Goal: Transaction & Acquisition: Purchase product/service

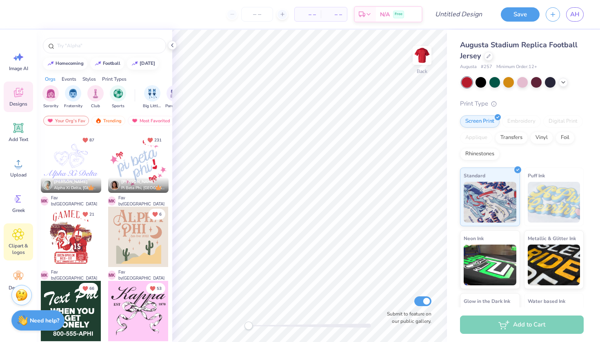
click at [21, 242] on div "Clipart & logos" at bounding box center [18, 242] width 29 height 37
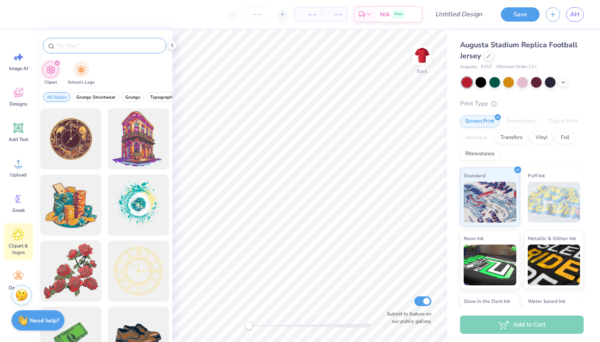
type input "e"
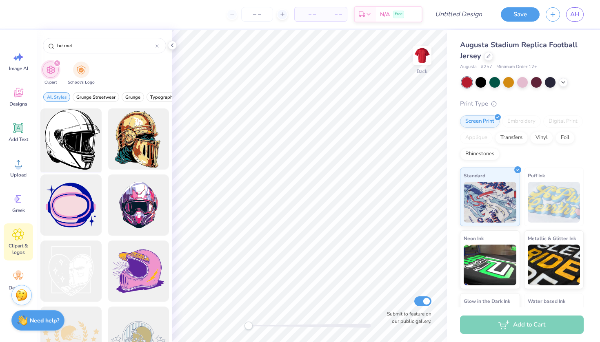
type input "helmet"
click at [81, 147] on div at bounding box center [70, 139] width 67 height 67
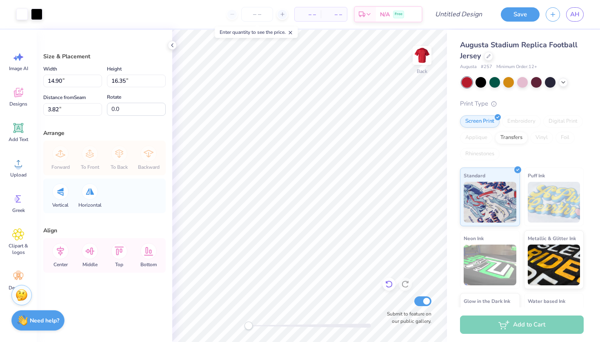
type input "9.37"
type input "10.28"
type input "3.83"
type input "6.39"
type input "7.01"
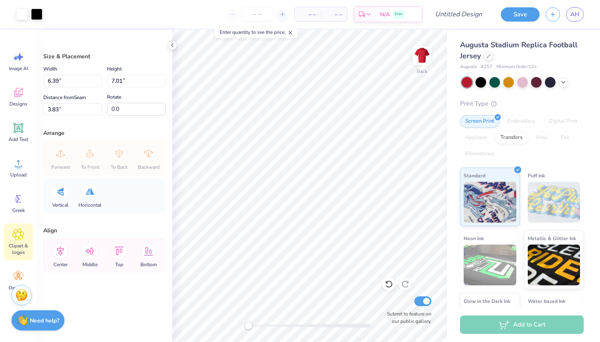
click at [18, 248] on span "Clipart & logos" at bounding box center [18, 249] width 27 height 13
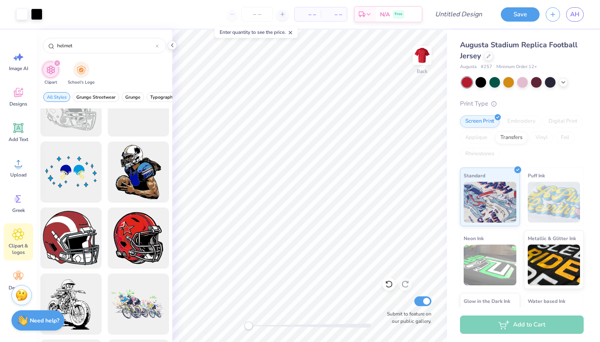
scroll to position [578, 0]
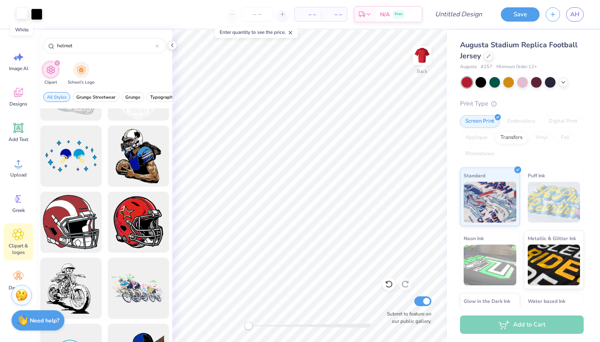
click at [19, 12] on div at bounding box center [21, 13] width 11 height 11
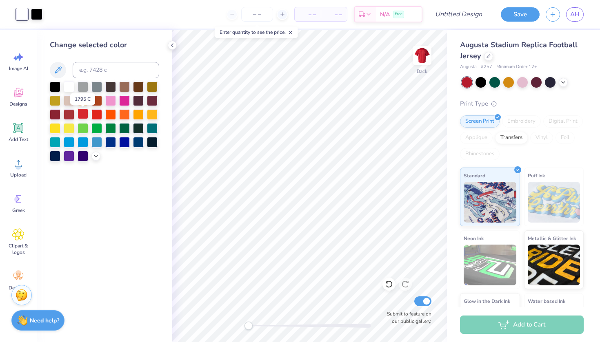
click at [83, 117] on div at bounding box center [83, 114] width 11 height 11
click at [55, 116] on div at bounding box center [55, 114] width 11 height 11
click at [69, 87] on div at bounding box center [69, 86] width 11 height 11
click at [38, 11] on div at bounding box center [36, 13] width 11 height 11
click at [82, 118] on div at bounding box center [83, 114] width 11 height 11
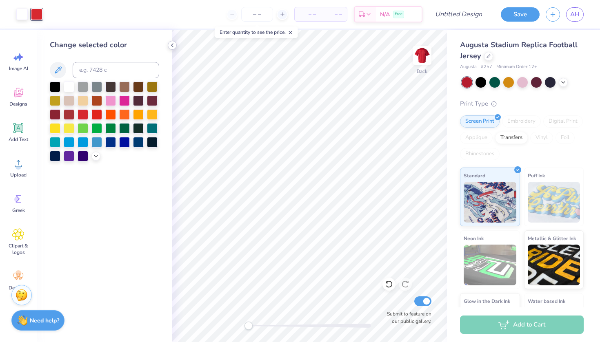
click at [171, 48] on icon at bounding box center [172, 45] width 7 height 7
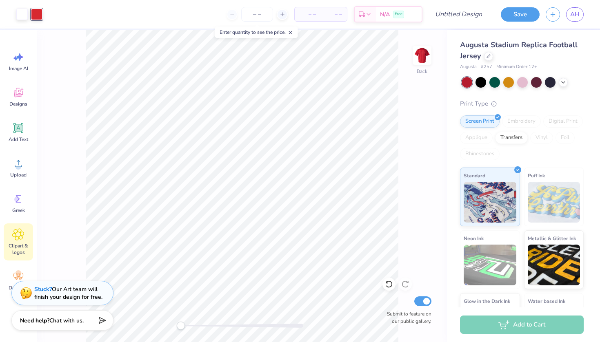
click at [24, 236] on div "Clipart & logos" at bounding box center [18, 242] width 29 height 37
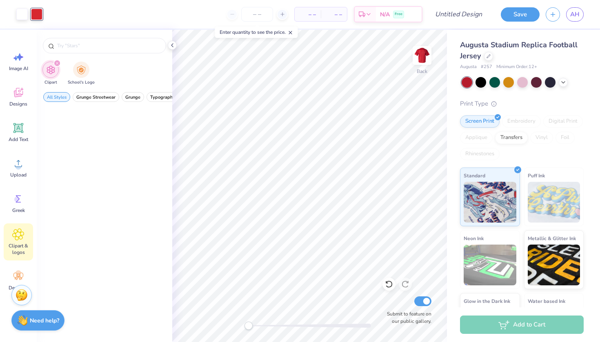
type input "helmet"
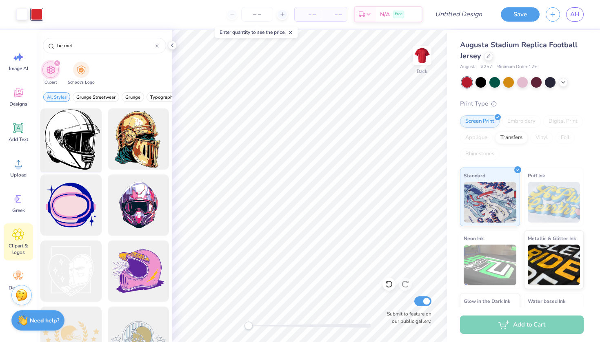
click at [77, 135] on div at bounding box center [70, 139] width 67 height 67
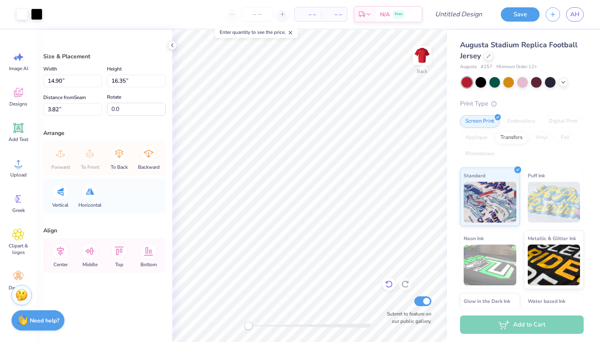
click at [387, 285] on icon at bounding box center [389, 284] width 8 height 8
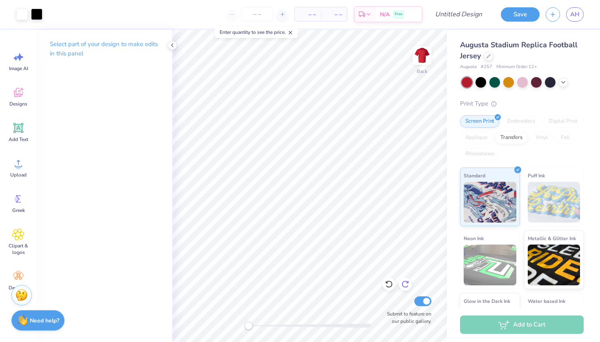
click at [408, 282] on icon at bounding box center [405, 284] width 8 height 8
click at [408, 282] on icon at bounding box center [407, 283] width 2 height 2
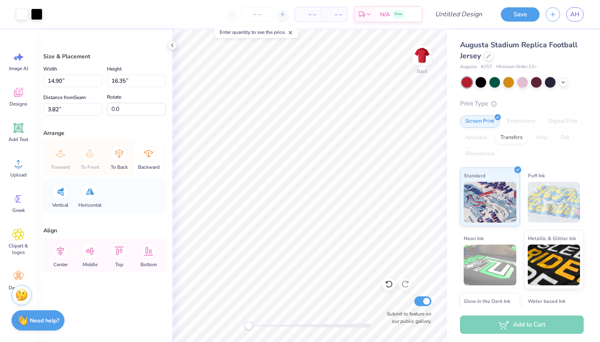
click at [144, 160] on icon at bounding box center [148, 154] width 16 height 16
click at [61, 157] on icon at bounding box center [61, 153] width 10 height 7
click at [85, 193] on div at bounding box center [90, 192] width 16 height 16
type input "8.03"
type input "8.81"
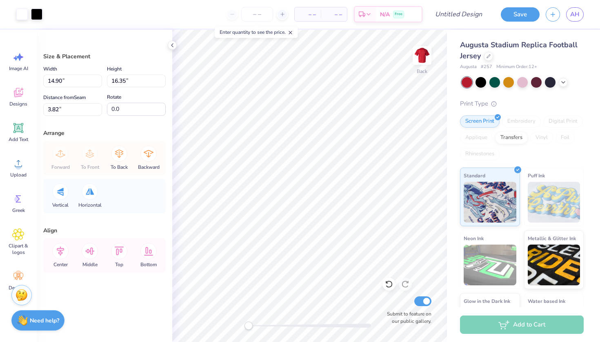
type input "3.83"
type input "6.13"
type input "6.72"
click at [36, 11] on div at bounding box center [36, 13] width 11 height 11
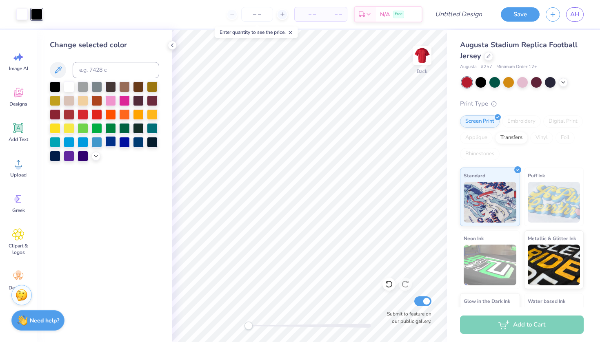
click at [109, 140] on div at bounding box center [110, 141] width 11 height 11
click at [543, 128] on div "Digital Print" at bounding box center [563, 121] width 40 height 12
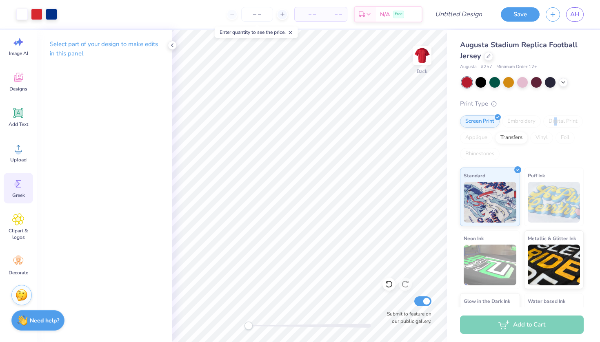
scroll to position [15, 0]
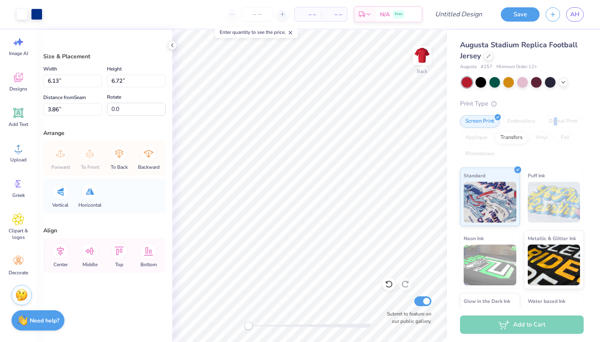
type input "6.24"
type input "6.85"
type input "3.74"
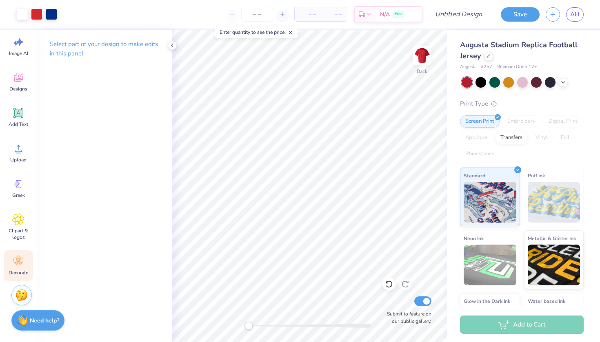
click at [23, 263] on icon at bounding box center [18, 261] width 12 height 12
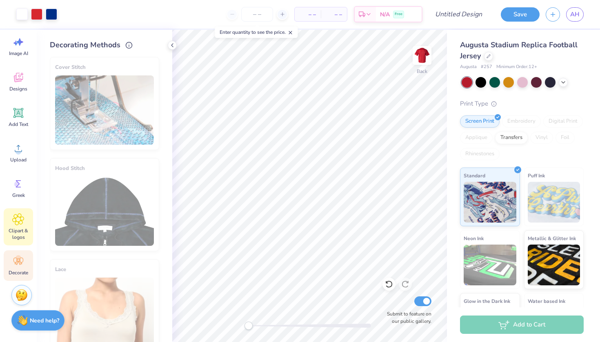
scroll to position [0, 0]
click at [14, 223] on icon at bounding box center [18, 219] width 12 height 12
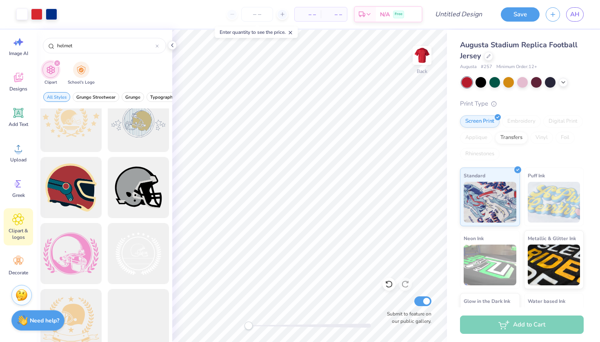
scroll to position [215, 0]
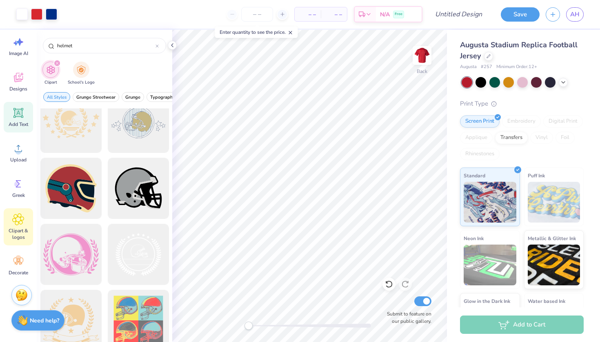
click at [17, 119] on icon at bounding box center [18, 113] width 12 height 12
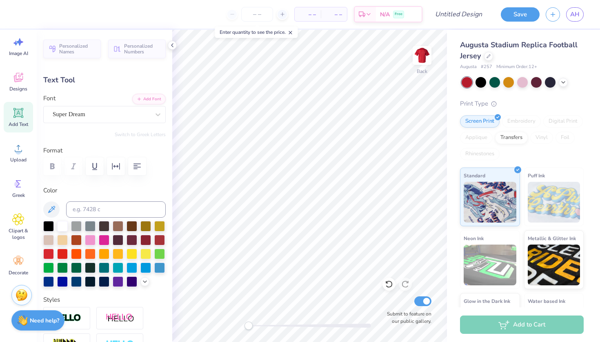
scroll to position [7, 2]
type textarea "T"
type textarea "Cortaca Jug"
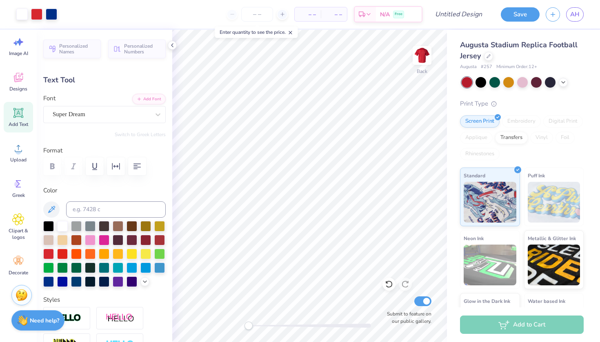
type input "13.80"
type input "2.15"
type input "10.92"
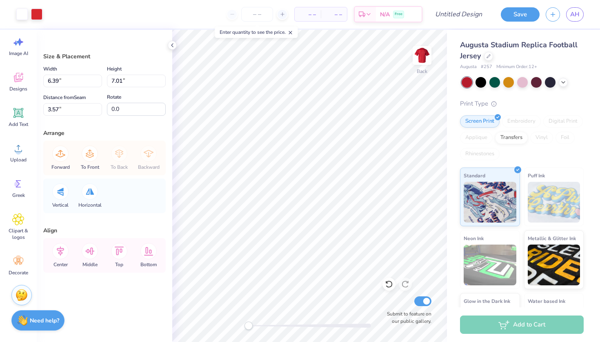
type input "6.24"
type input "6.85"
type input "3.74"
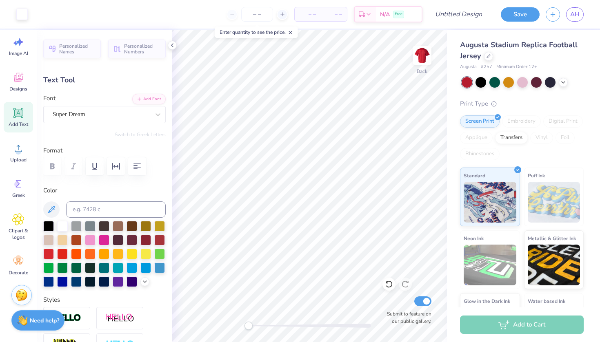
type input "1.71"
click at [162, 235] on div "Personalized Names Personalized Numbers Text Tool Add Font Font Super Dream Swi…" at bounding box center [104, 186] width 135 height 313
click at [22, 181] on icon at bounding box center [18, 184] width 12 height 12
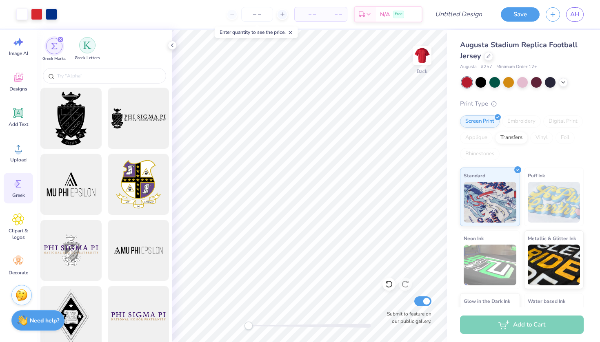
click at [93, 47] on div "filter for Greek Letters" at bounding box center [87, 45] width 16 height 16
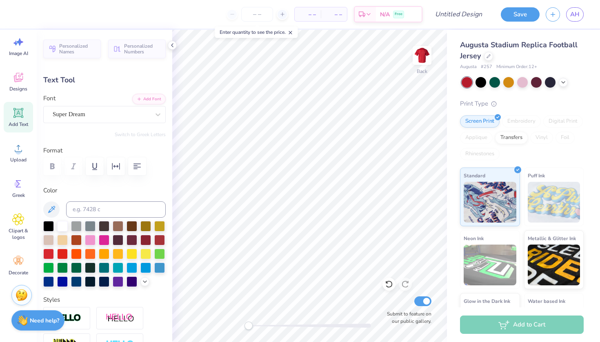
scroll to position [7, 2]
click at [54, 254] on div at bounding box center [48, 253] width 11 height 11
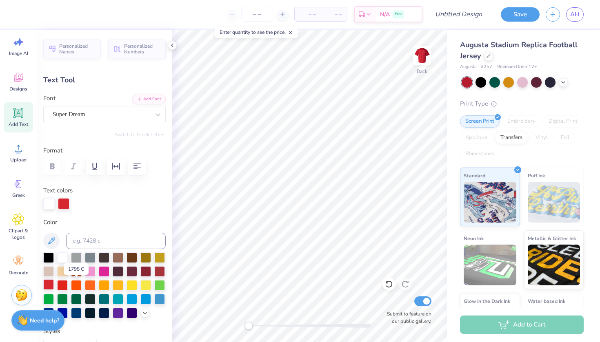
click at [54, 285] on div at bounding box center [48, 285] width 11 height 11
click at [140, 276] on div at bounding box center [145, 271] width 11 height 11
click at [54, 312] on div at bounding box center [48, 312] width 11 height 11
click at [50, 257] on div at bounding box center [48, 257] width 11 height 11
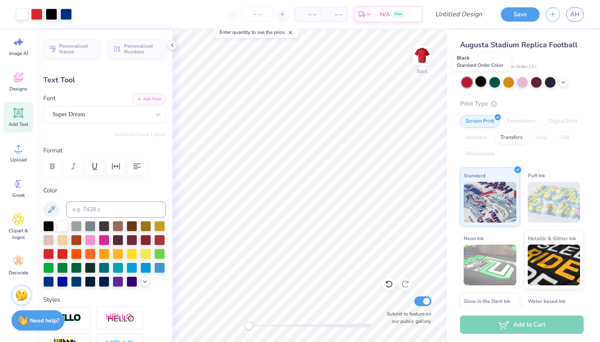
click at [483, 81] on div at bounding box center [480, 81] width 11 height 11
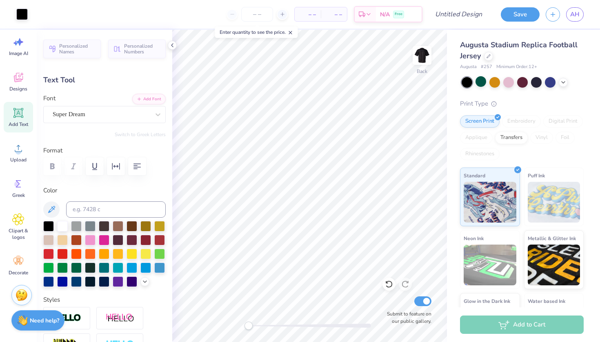
type input "1.75"
click at [54, 255] on div at bounding box center [48, 253] width 11 height 11
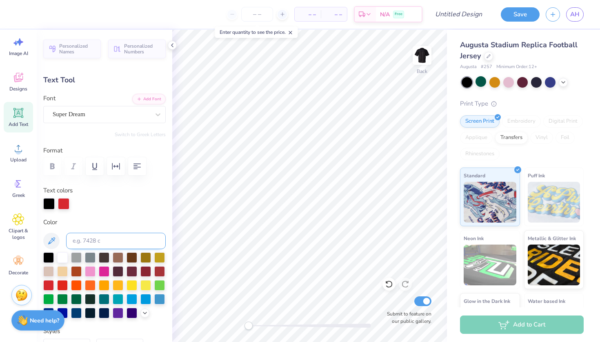
scroll to position [7, 3]
click at [54, 313] on div at bounding box center [48, 312] width 11 height 11
click at [68, 309] on div at bounding box center [62, 312] width 11 height 11
click at [54, 283] on div at bounding box center [48, 285] width 11 height 11
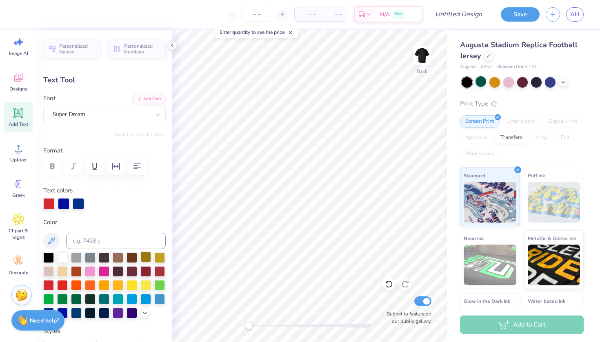
scroll to position [7, 3]
click at [62, 258] on div at bounding box center [62, 257] width 11 height 11
click at [564, 82] on icon at bounding box center [563, 81] width 7 height 7
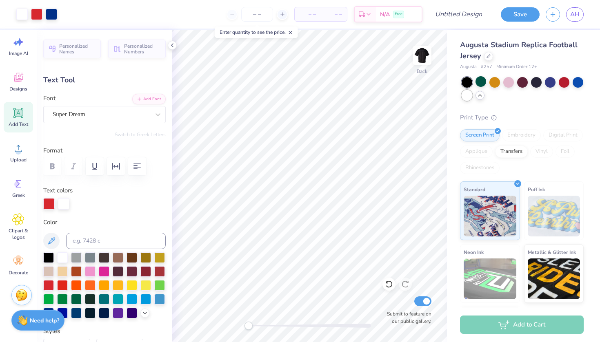
click at [472, 96] on div at bounding box center [467, 95] width 11 height 11
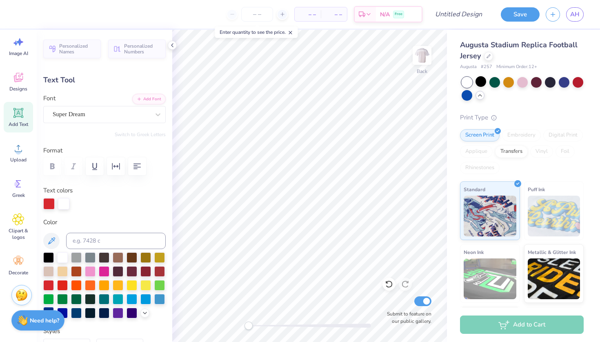
click at [54, 316] on div at bounding box center [48, 312] width 11 height 11
click at [54, 312] on div at bounding box center [48, 312] width 11 height 11
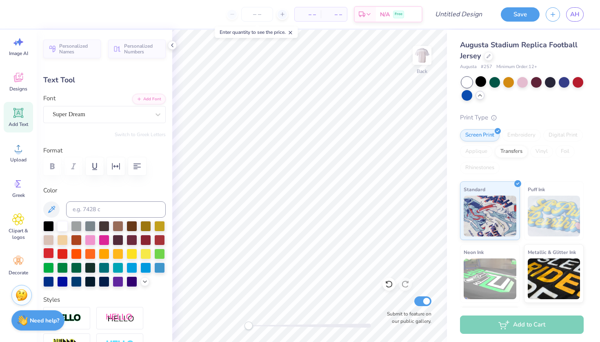
click at [54, 253] on div at bounding box center [48, 253] width 11 height 11
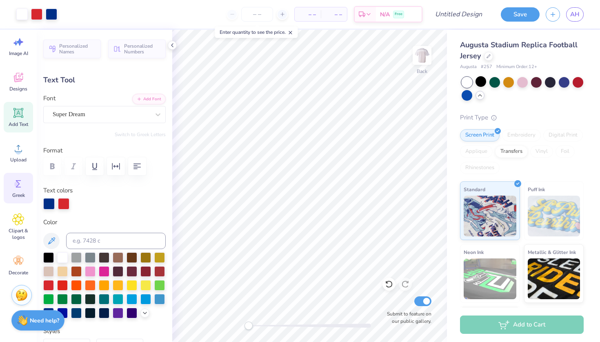
click at [21, 187] on icon at bounding box center [18, 184] width 12 height 12
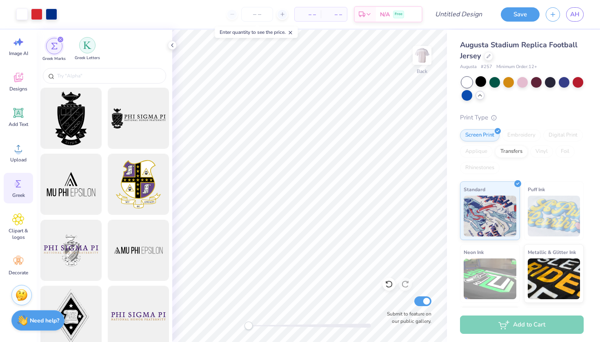
click at [91, 43] on img "filter for Greek Letters" at bounding box center [87, 45] width 8 height 8
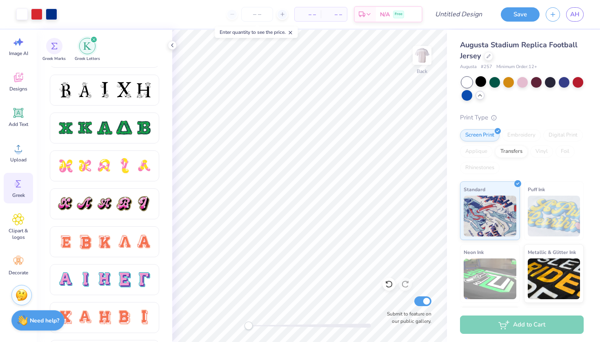
scroll to position [392, 0]
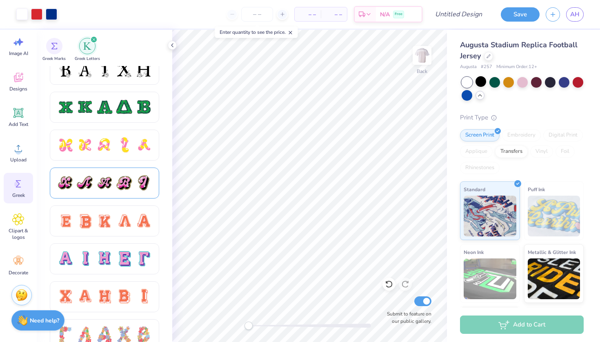
click at [118, 181] on div at bounding box center [123, 183] width 17 height 17
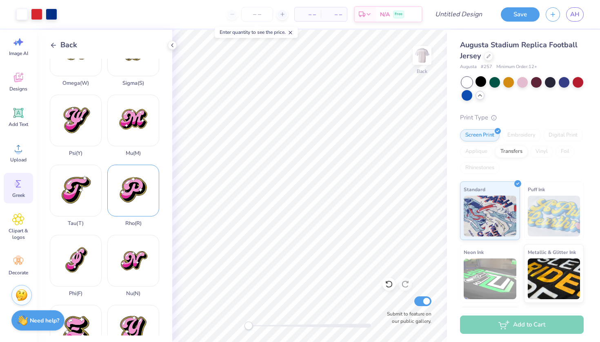
scroll to position [458, 0]
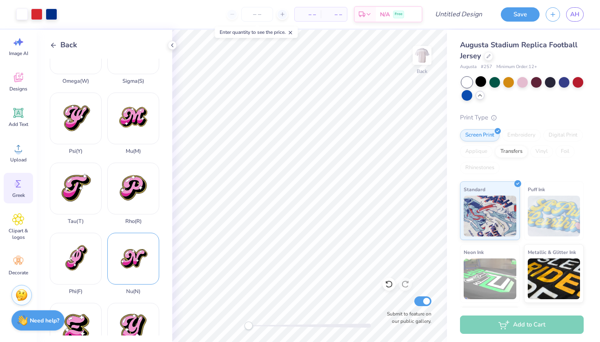
click at [121, 233] on div "Nu ( N )" at bounding box center [133, 264] width 52 height 62
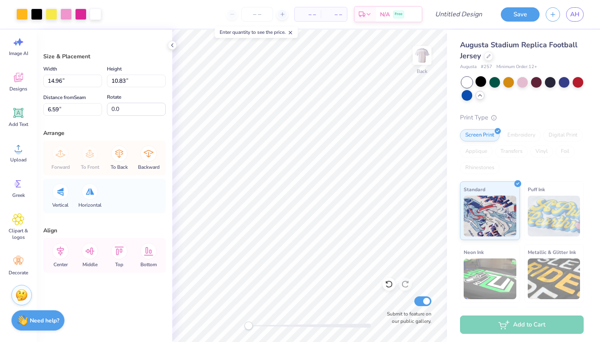
type input "4.37"
type input "3.16"
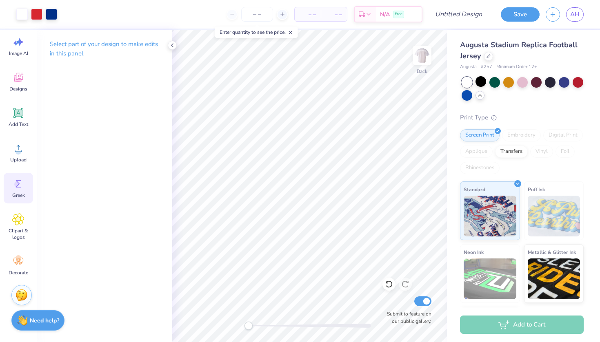
click at [21, 186] on icon at bounding box center [18, 184] width 12 height 12
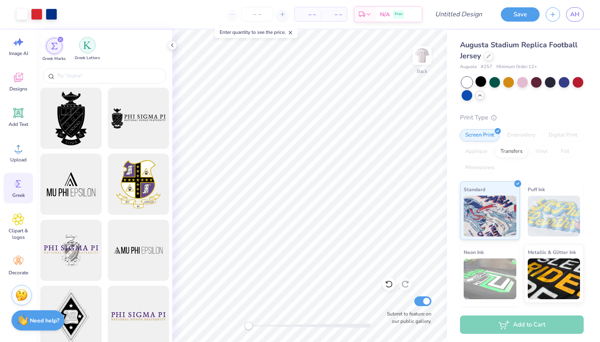
click at [87, 51] on div "filter for Greek Letters" at bounding box center [87, 45] width 16 height 16
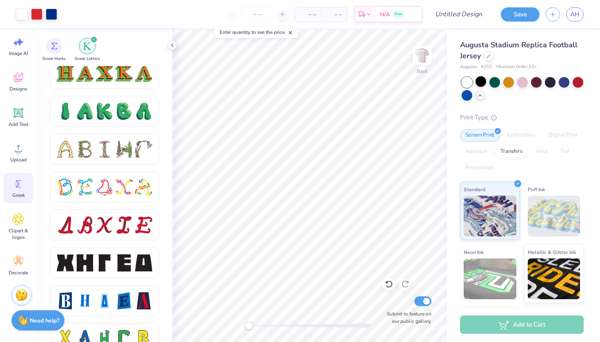
scroll to position [919, 0]
click at [102, 225] on div at bounding box center [104, 225] width 17 height 17
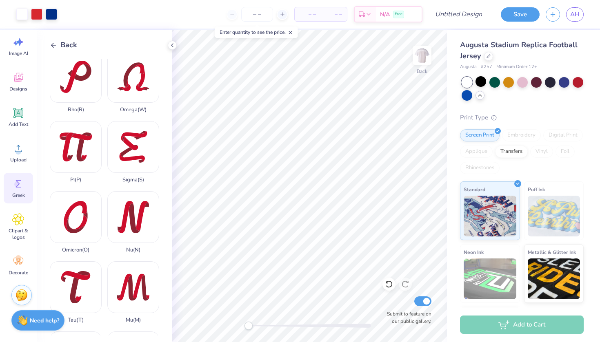
scroll to position [360, 0]
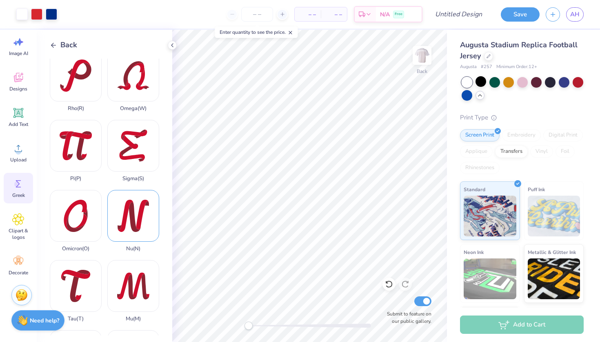
click at [121, 192] on div "Nu ( N )" at bounding box center [133, 221] width 52 height 62
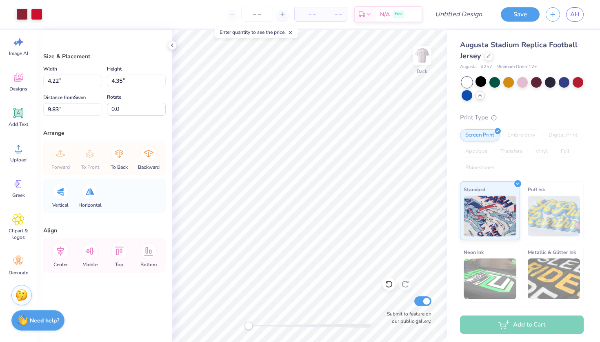
type input "1.23"
type input "1.26"
click at [387, 285] on icon at bounding box center [389, 284] width 8 height 8
type input "4.22"
type input "4.35"
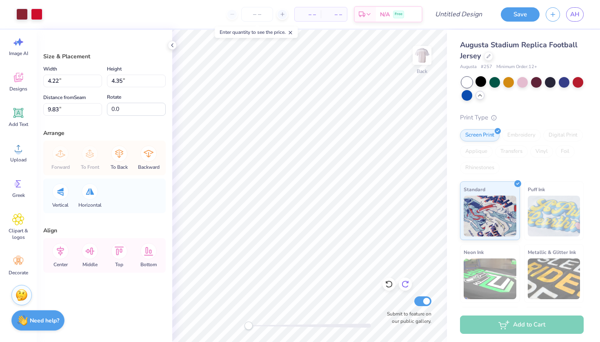
click at [406, 279] on div at bounding box center [405, 284] width 13 height 13
type input "1.23"
type input "1.26"
type input "-15.8"
type input "0.79"
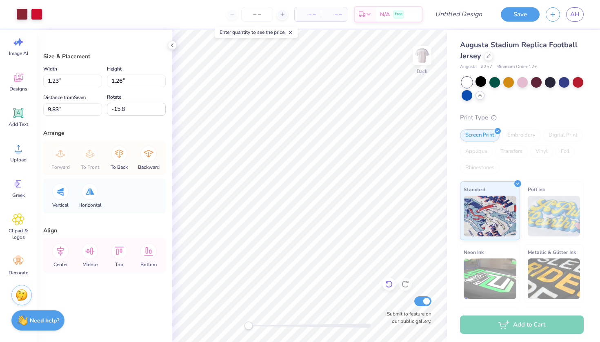
type input "1.20"
type input "5.40"
click at [20, 185] on circle at bounding box center [17, 185] width 6 height 6
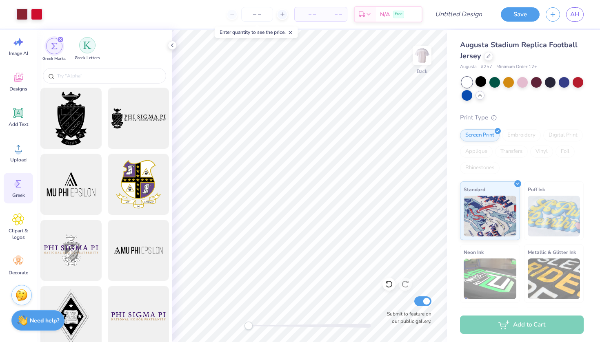
click at [91, 43] on img "filter for Greek Letters" at bounding box center [87, 45] width 8 height 8
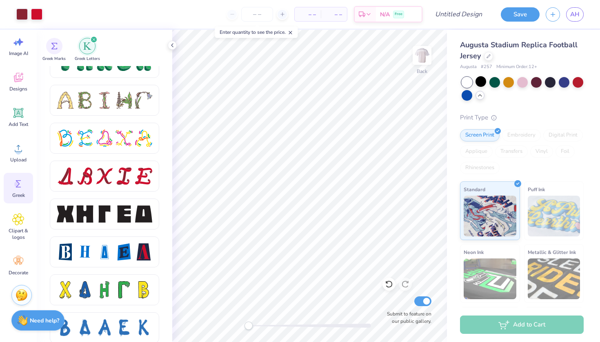
scroll to position [978, 0]
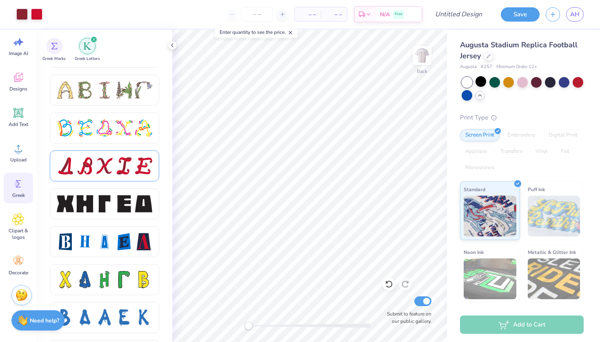
click at [110, 160] on div at bounding box center [104, 166] width 17 height 17
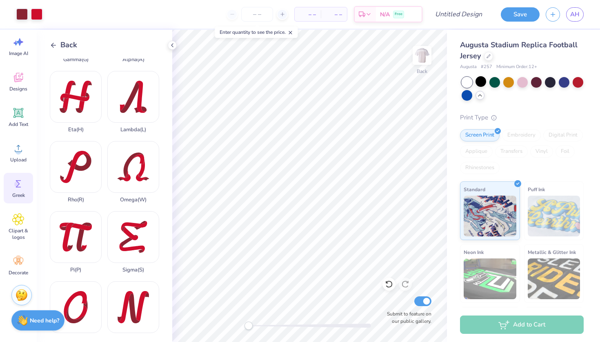
scroll to position [269, 0]
click at [120, 222] on div "Sigma ( S )" at bounding box center [133, 242] width 52 height 62
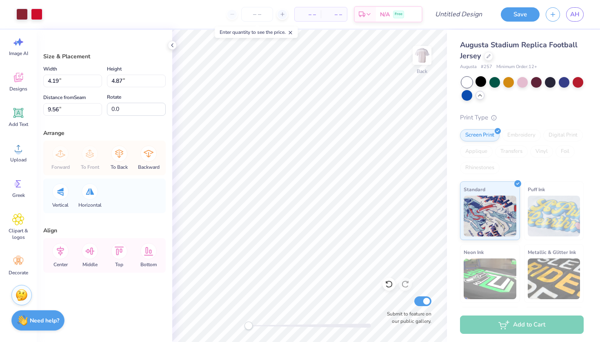
type input "0.89"
type input "1.04"
type input "-12.6"
type input "0.75"
type input "0.92"
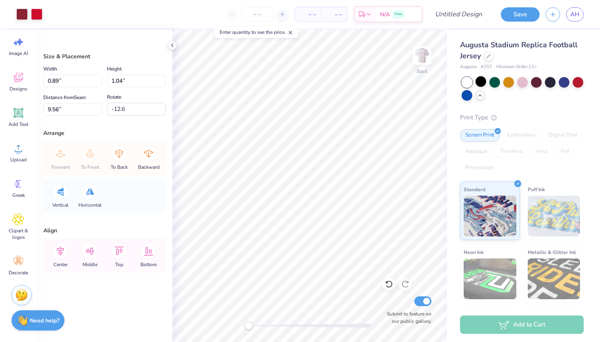
type input "5.51"
type input "6.39"
type input "7.01"
type input "4.46"
type input "0.0"
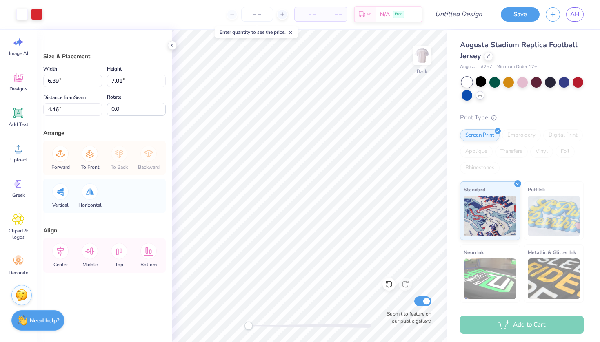
type input "0.75"
type input "0.92"
type input "5.51"
type input "-12.6"
type input "6.39"
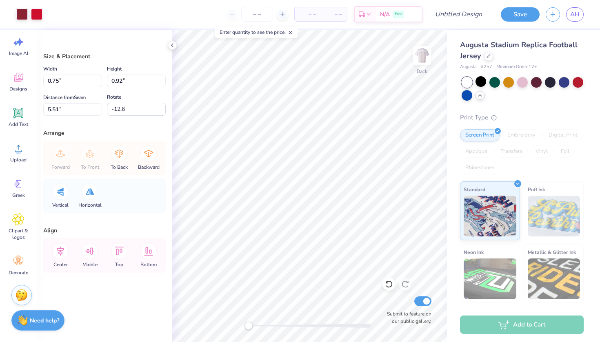
type input "7.01"
type input "4.46"
type input "0.0"
type input "0.75"
type input "0.92"
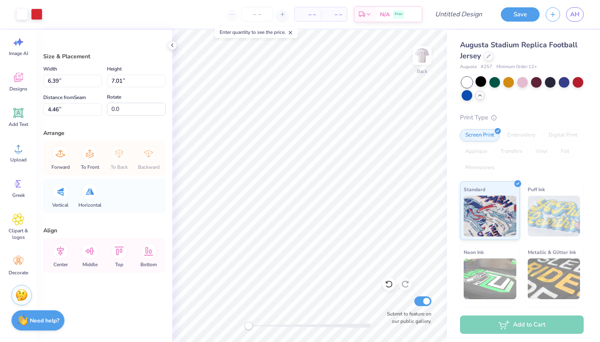
type input "5.51"
type input "-12.6"
type input "0.92"
type input "1.13"
type input "5.28"
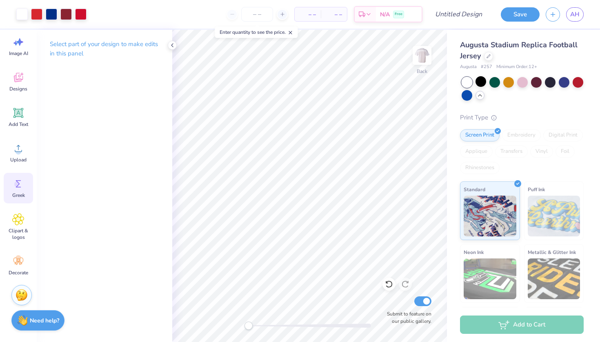
click at [21, 185] on icon at bounding box center [18, 184] width 12 height 12
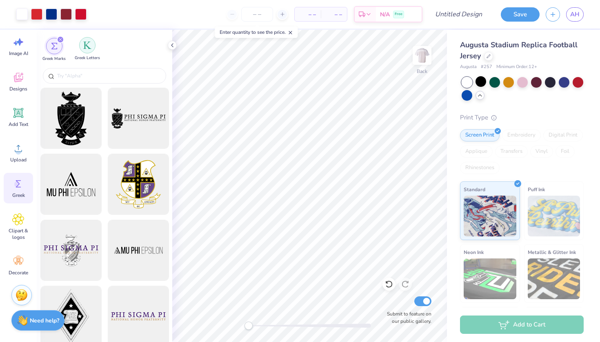
click at [85, 47] on img "filter for Greek Letters" at bounding box center [87, 45] width 8 height 8
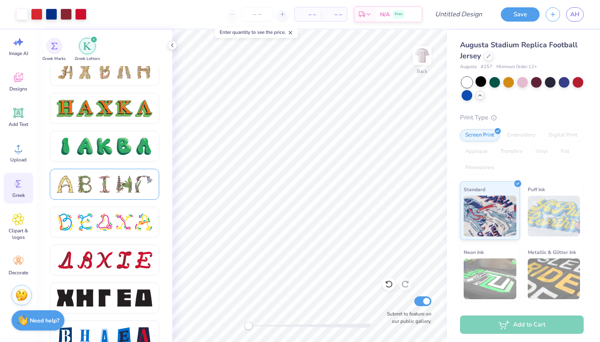
scroll to position [891, 0]
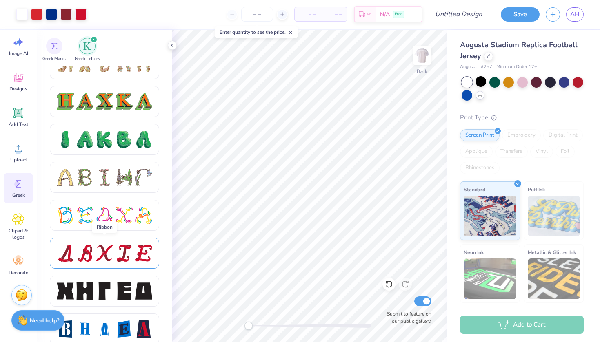
click at [118, 255] on div at bounding box center [123, 253] width 17 height 17
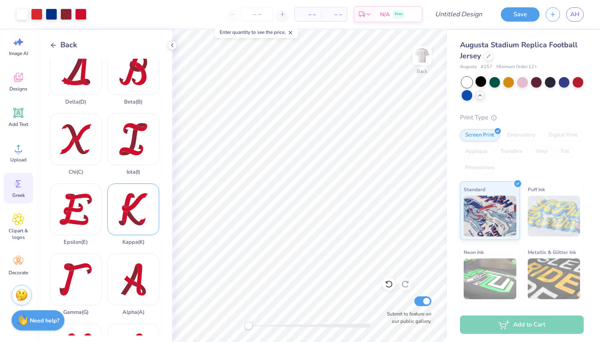
scroll to position [23, 0]
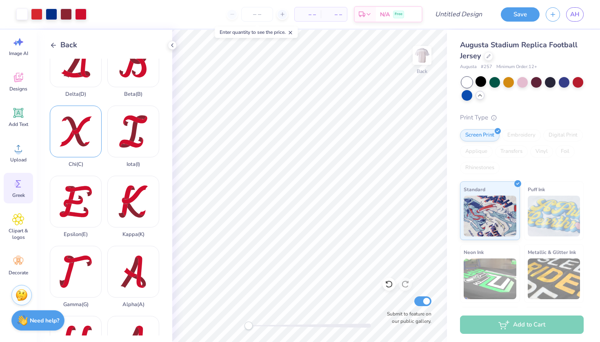
click at [70, 119] on div "Chi ( C )" at bounding box center [76, 137] width 52 height 62
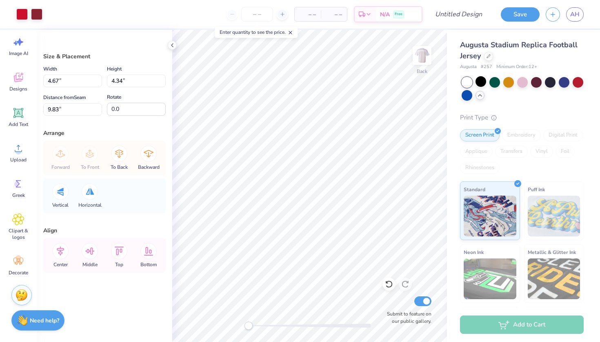
type input "1.18"
type input "1.10"
type input "3.11"
type input "-8.2"
type input "1.06"
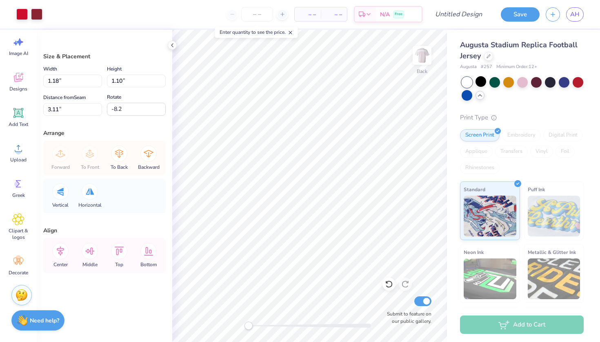
type input "1.20"
type input "4.97"
type input "1.16"
type input "1.31"
type input "5.11"
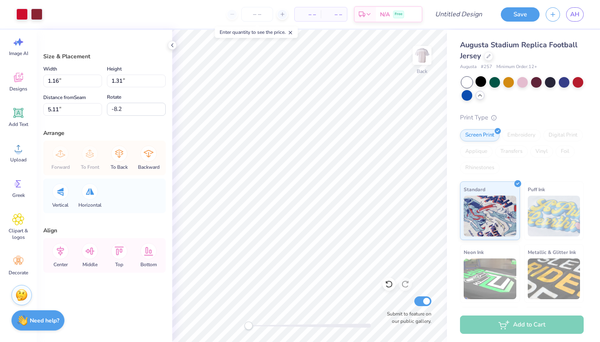
type input "1.02"
type input "1.16"
type input "5.13"
type input "6.39"
type input "7.01"
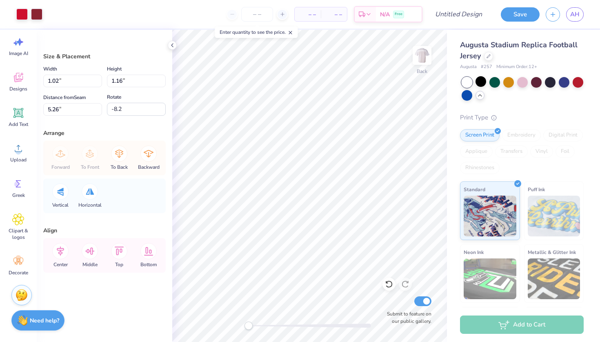
type input "4.46"
type input "0.0"
type input "1.02"
type input "1.16"
type input "5.26"
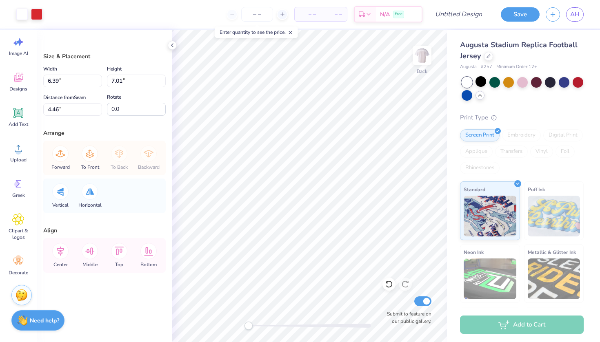
type input "-8.2"
type input "-9.2"
type input "-11.7"
type input "6.39"
type input "7.01"
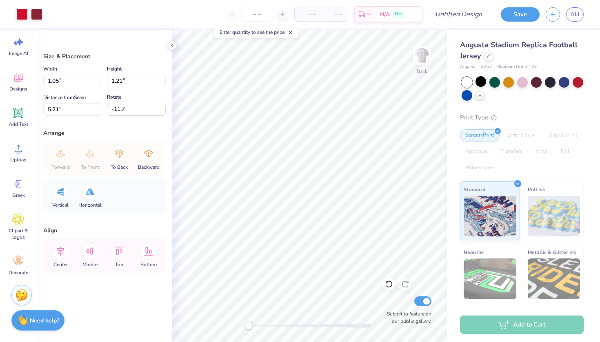
type input "4.46"
type input "0.0"
type input "1.05"
type input "1.21"
type input "5.21"
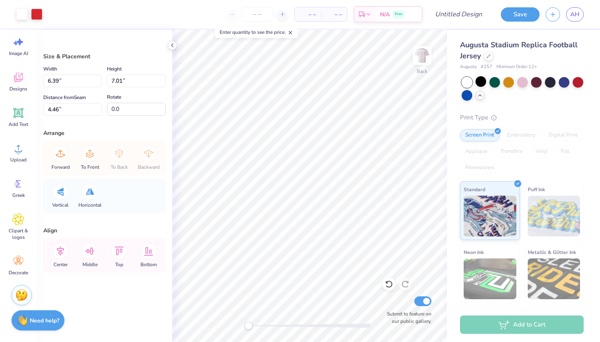
type input "-11.7"
type input "6.39"
type input "7.01"
type input "4.46"
type input "0.0"
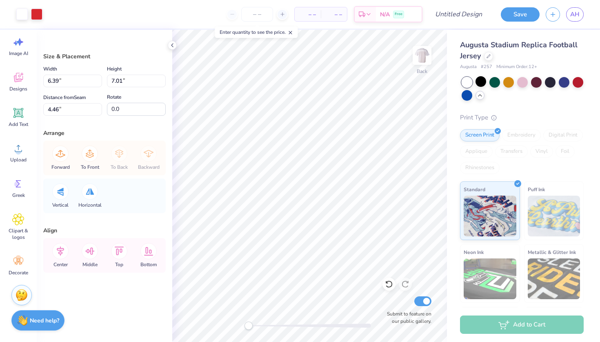
type input "1.05"
type input "1.21"
type input "5.21"
type input "-11.7"
type input "1.11"
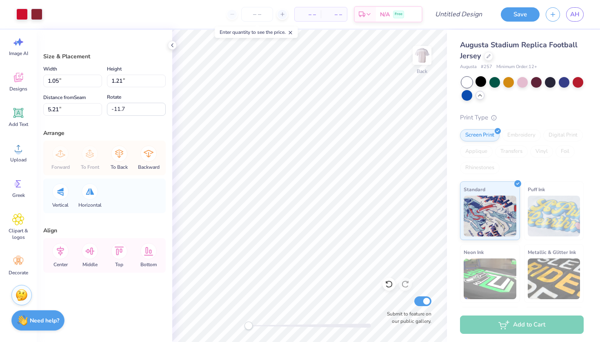
type input "1.27"
type input "5.15"
type input "0.98"
type input "1.13"
type input "5.17"
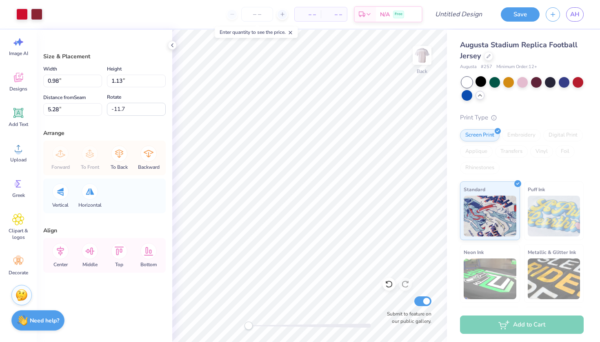
type input "1.08"
type input "1.24"
type input "5.17"
type input "-12.9"
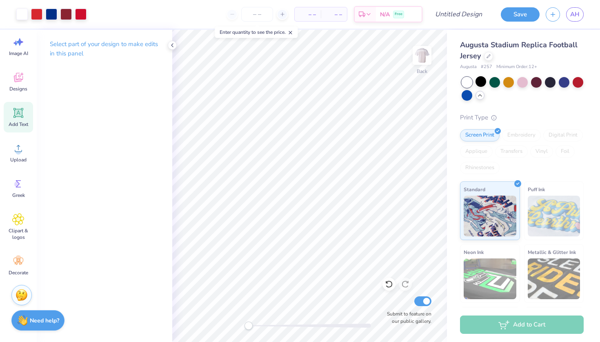
click at [19, 120] on div "Add Text" at bounding box center [18, 117] width 29 height 31
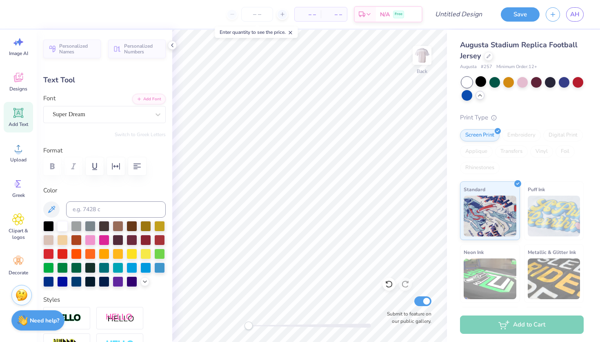
scroll to position [7, 2]
type textarea "T"
type textarea "2025"
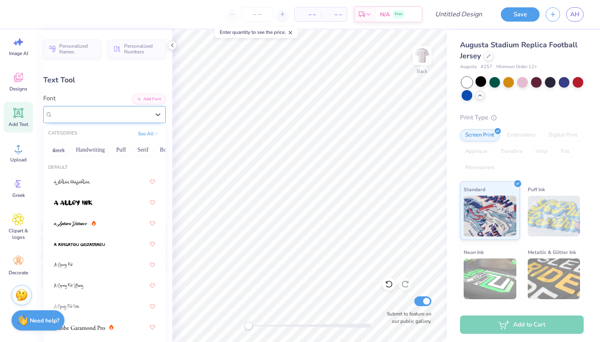
click at [117, 113] on div "Super Dream" at bounding box center [101, 114] width 99 height 13
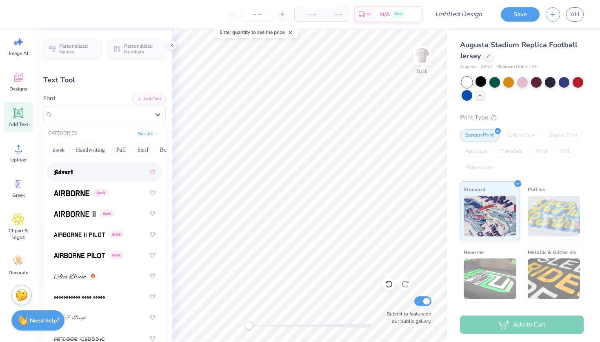
scroll to position [189, 0]
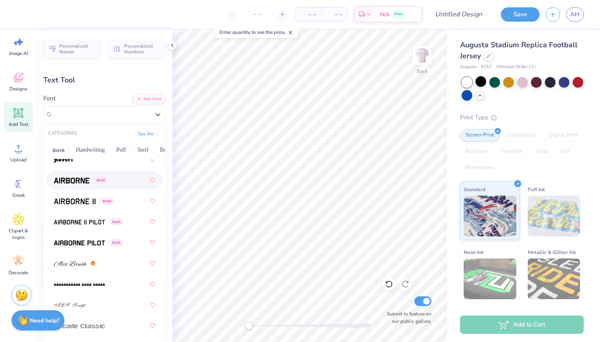
click at [61, 177] on span at bounding box center [72, 180] width 36 height 9
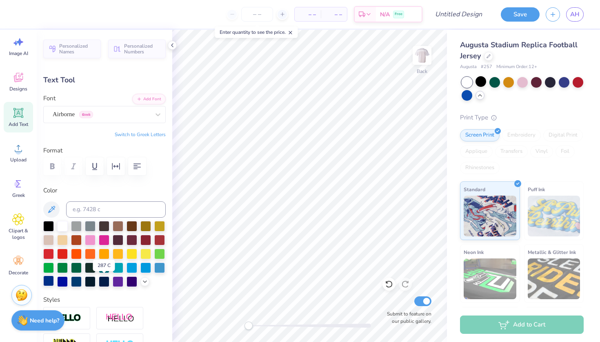
click at [54, 280] on div at bounding box center [48, 281] width 11 height 11
type input "6.01"
type input "1.81"
type input "11.09"
type input "0.0"
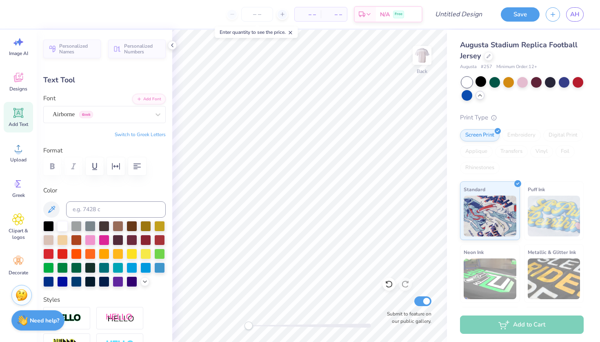
scroll to position [7, 2]
type input "14.8"
type input "3.53"
type input "1.79"
type input "14.25"
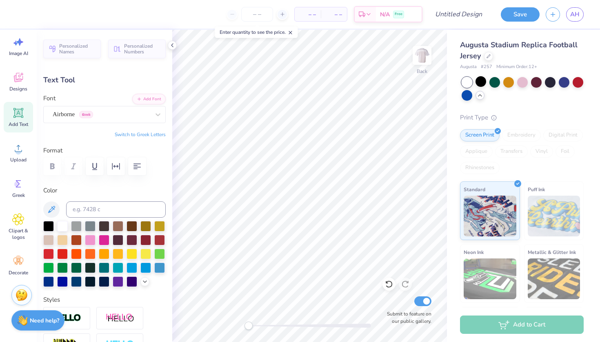
type input "2.89"
type input "1.46"
type input "0.0"
click at [432, 56] on img at bounding box center [422, 55] width 33 height 33
click at [422, 60] on img at bounding box center [422, 55] width 33 height 33
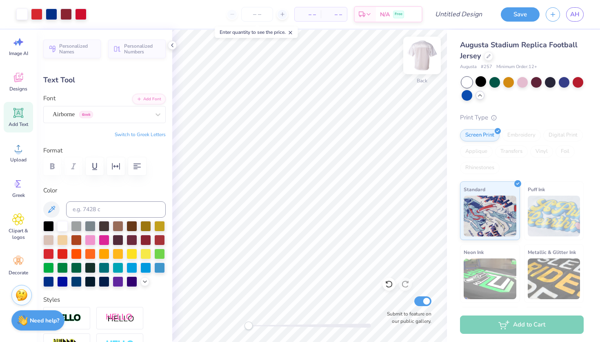
click at [423, 59] on img at bounding box center [422, 55] width 33 height 33
click at [21, 126] on span "Add Text" at bounding box center [19, 124] width 20 height 7
type input "6.13"
type input "1.78"
type input "2.36"
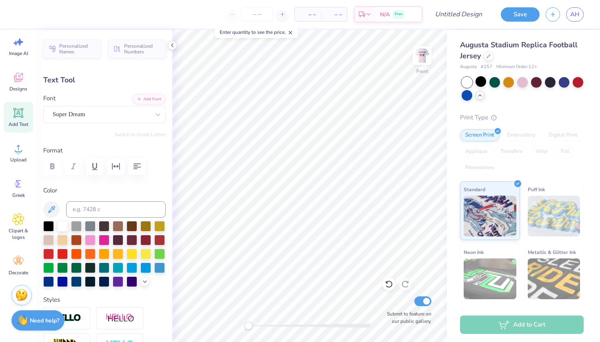
type textarea "T"
type textarea "A. Haft"
click at [54, 253] on div at bounding box center [48, 253] width 11 height 11
type input "8.13"
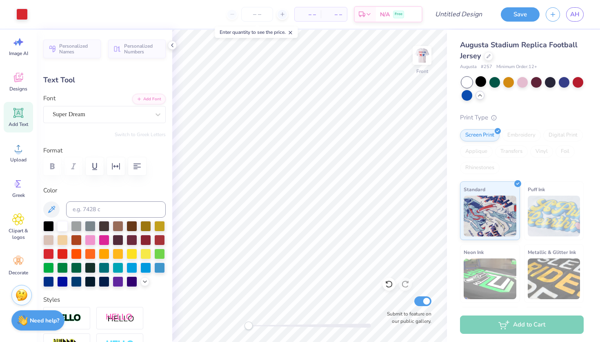
type input "1.77"
click at [142, 284] on icon at bounding box center [145, 281] width 7 height 7
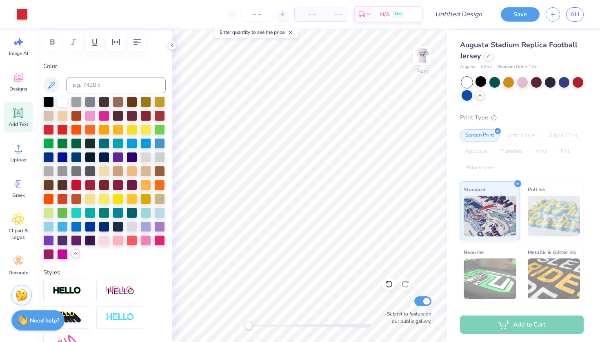
scroll to position [126, 0]
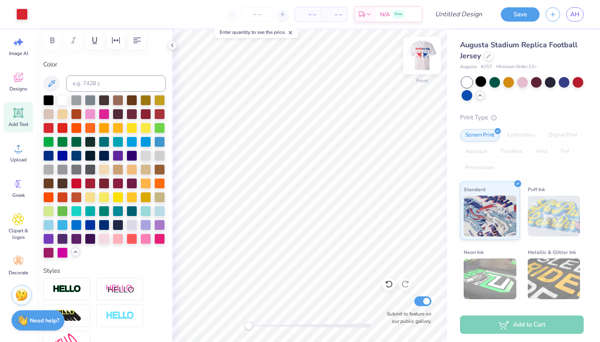
click at [425, 56] on img at bounding box center [422, 55] width 33 height 33
click at [425, 57] on img at bounding box center [422, 55] width 33 height 33
click at [534, 324] on div "Add to Cart" at bounding box center [522, 325] width 124 height 18
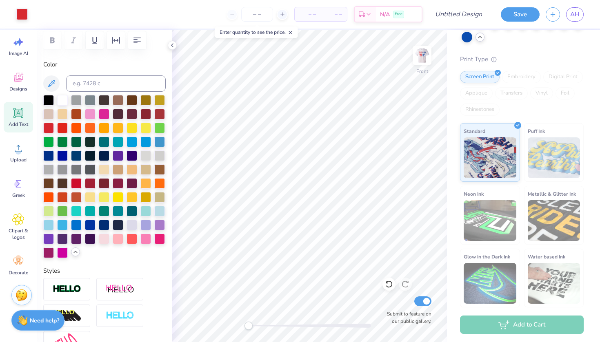
scroll to position [58, 0]
type input "3.71"
click at [422, 56] on img at bounding box center [422, 55] width 33 height 33
click at [473, 10] on input "Design Title" at bounding box center [469, 14] width 40 height 16
click at [422, 11] on div "N/A Free" at bounding box center [399, 15] width 46 height 15
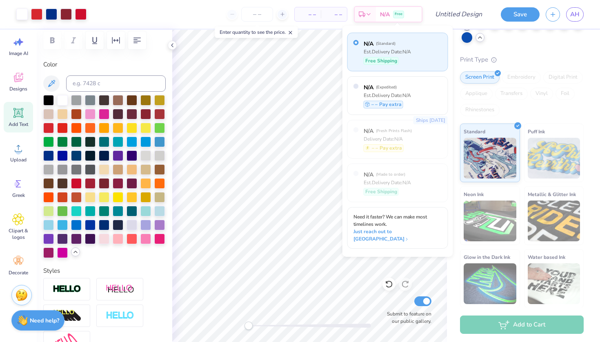
click at [394, 50] on div "Est. Delivery Date: N/A" at bounding box center [387, 51] width 47 height 7
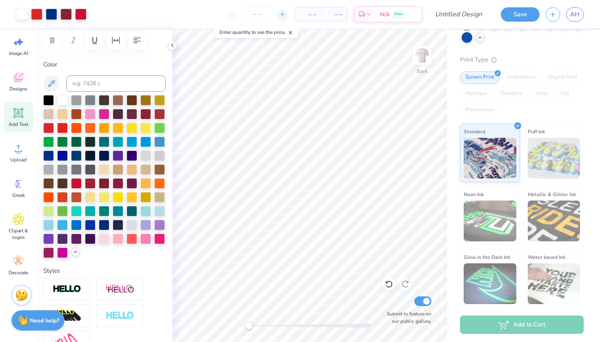
click at [285, 16] on div at bounding box center [282, 14] width 11 height 11
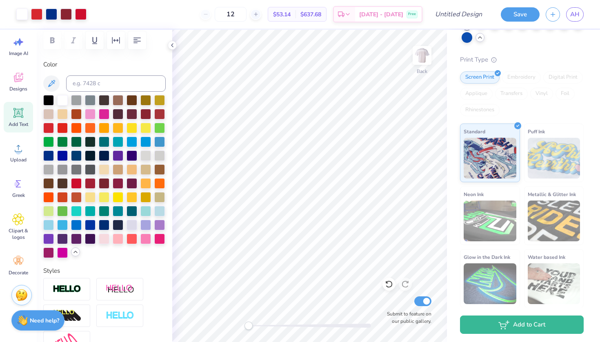
click at [222, 16] on div "12" at bounding box center [230, 14] width 61 height 15
click at [222, 14] on div "12" at bounding box center [230, 14] width 61 height 15
click at [247, 12] on input "12" at bounding box center [231, 14] width 32 height 15
click at [245, 37] on body "Art colors 12 $53.14 Per Item $637.68 Total Est. Delivery Oct 7 - 10 Free Desig…" at bounding box center [300, 171] width 600 height 342
click at [247, 14] on input "12" at bounding box center [231, 14] width 32 height 15
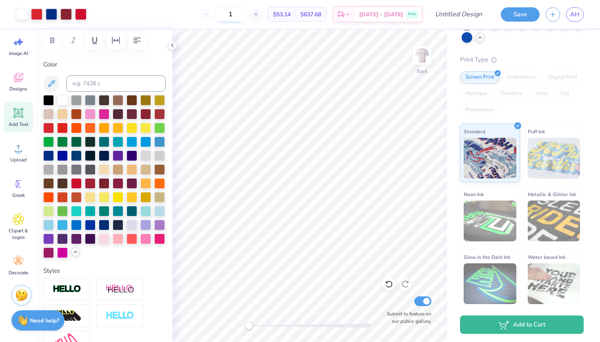
type input "1"
type input "16"
click at [482, 12] on input "Design Title" at bounding box center [469, 14] width 40 height 16
type input "Cortaca 2025"
click at [522, 14] on button "Save" at bounding box center [520, 13] width 39 height 14
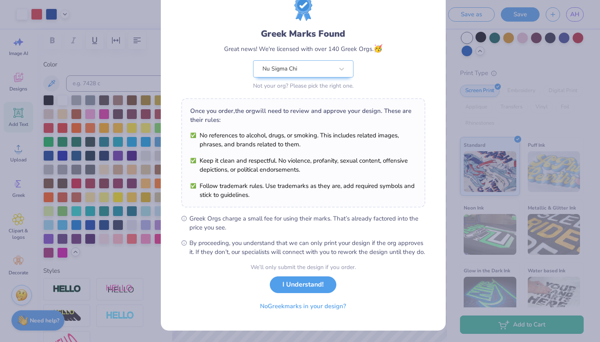
scroll to position [33, 0]
click at [298, 289] on button "I Understand!" at bounding box center [303, 283] width 67 height 17
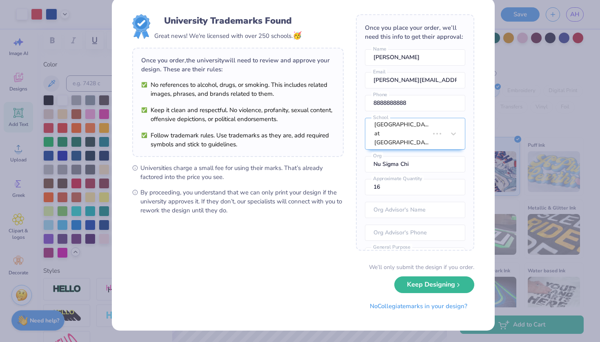
scroll to position [0, 0]
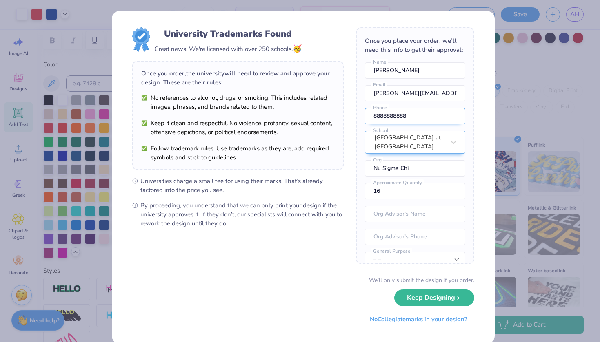
drag, startPoint x: 408, startPoint y: 124, endPoint x: 364, endPoint y: 123, distance: 44.1
click at [365, 123] on input "8888888888" at bounding box center [415, 116] width 100 height 16
type input "(631) 432-4278"
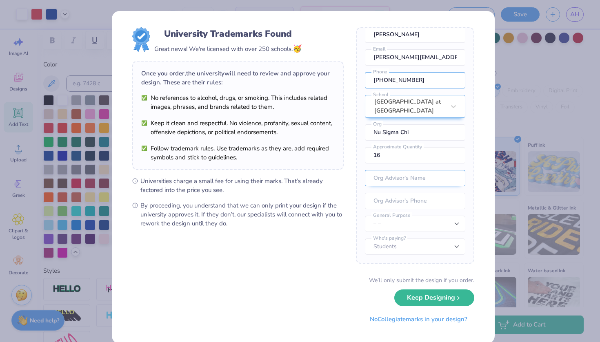
scroll to position [45, 0]
select select "Member apparel for registered Student Organization / Department / School"
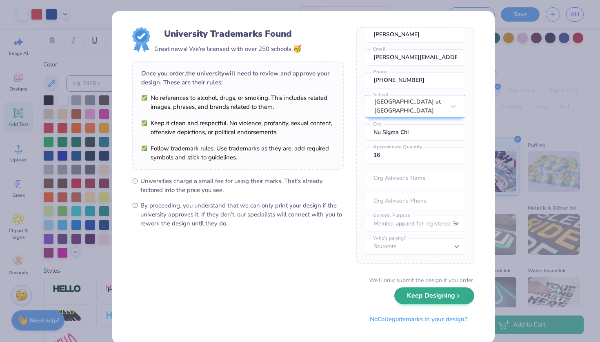
click at [423, 298] on button "Keep Designing" at bounding box center [434, 296] width 80 height 17
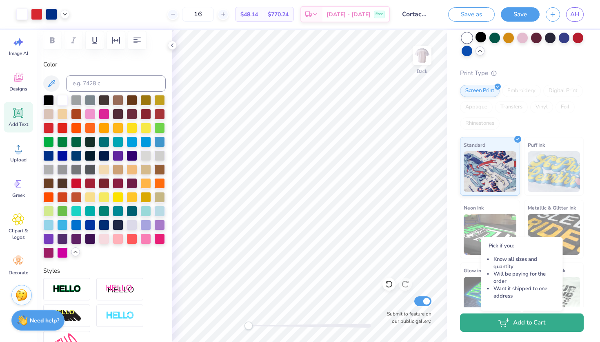
click at [486, 324] on button "Add to Cart" at bounding box center [522, 323] width 124 height 18
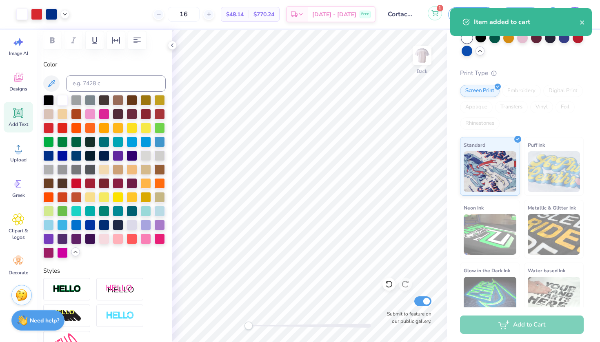
click at [435, 14] on icon at bounding box center [434, 13] width 7 height 7
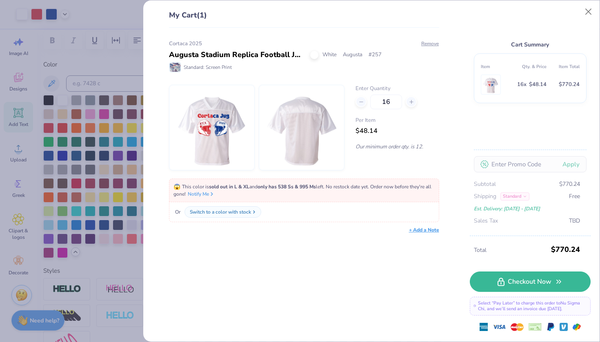
click at [244, 211] on div "Switch to a color with stock" at bounding box center [220, 212] width 61 height 7
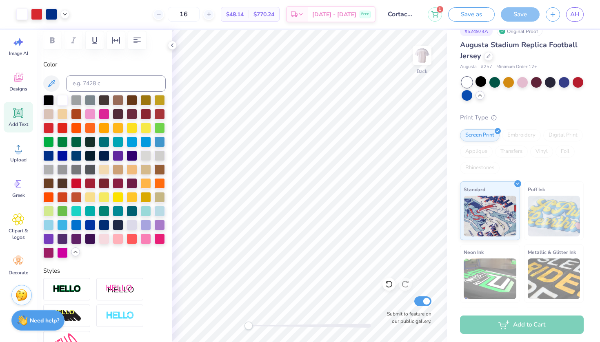
scroll to position [12, 0]
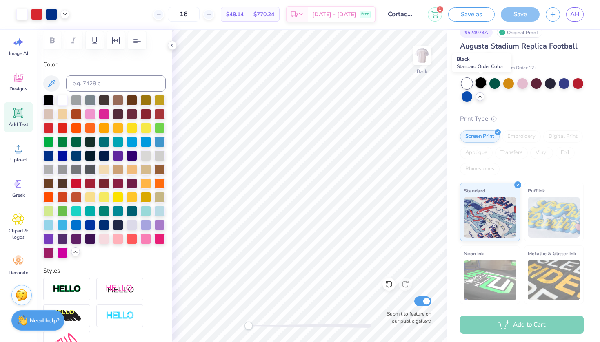
click at [477, 82] on div at bounding box center [480, 83] width 11 height 11
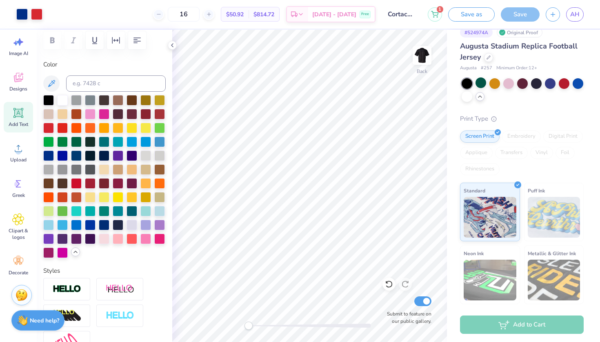
type input "13.80"
type input "2.15"
type input "1.79"
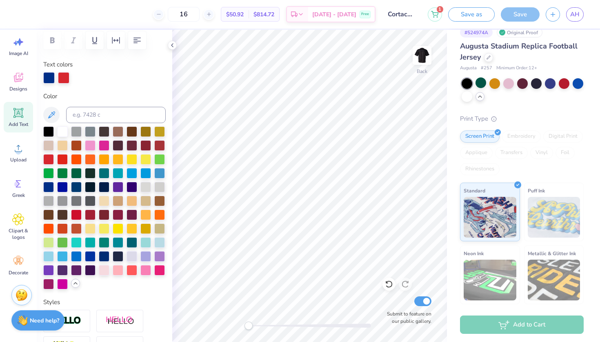
scroll to position [7, 1]
click at [54, 189] on div at bounding box center [48, 186] width 11 height 11
click at [127, 178] on div at bounding box center [132, 172] width 11 height 11
click at [68, 185] on div at bounding box center [62, 186] width 11 height 11
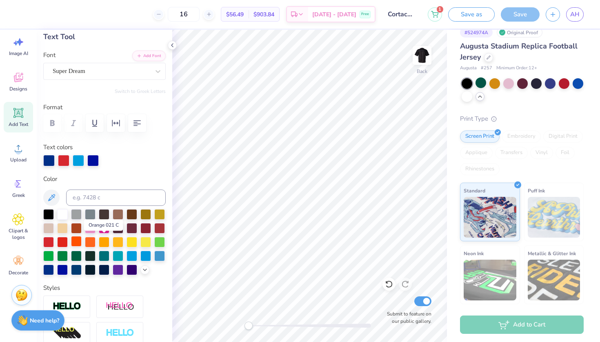
scroll to position [45, 0]
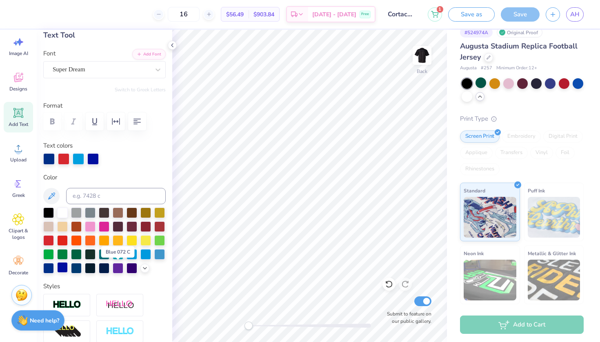
click at [68, 269] on div at bounding box center [62, 267] width 11 height 11
click at [68, 266] on div at bounding box center [62, 267] width 11 height 11
click at [68, 270] on div at bounding box center [62, 267] width 11 height 11
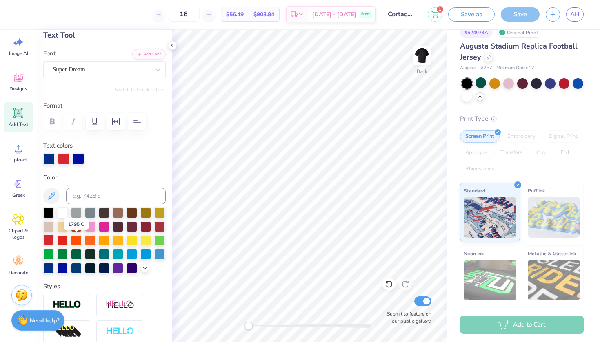
click at [54, 240] on div at bounding box center [48, 240] width 11 height 11
click at [68, 242] on div at bounding box center [62, 240] width 11 height 11
click at [54, 241] on div at bounding box center [48, 240] width 11 height 11
click at [68, 267] on div at bounding box center [62, 267] width 11 height 11
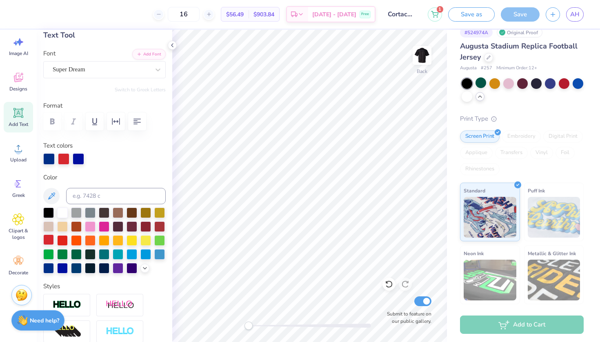
click at [54, 241] on div at bounding box center [48, 240] width 11 height 11
click at [68, 267] on div at bounding box center [62, 267] width 11 height 11
click at [142, 271] on icon at bounding box center [145, 267] width 7 height 7
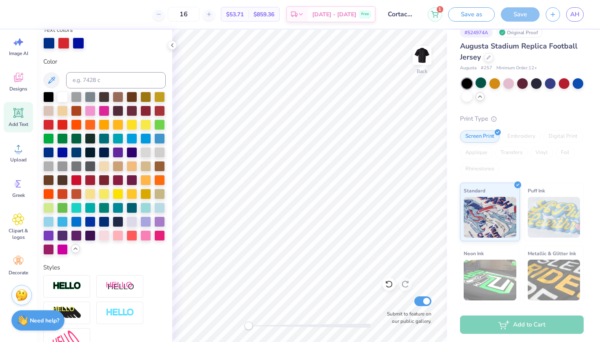
scroll to position [7, 1]
click at [82, 227] on div at bounding box center [76, 221] width 11 height 11
click at [96, 227] on div at bounding box center [90, 221] width 11 height 11
click at [82, 227] on div at bounding box center [76, 221] width 11 height 11
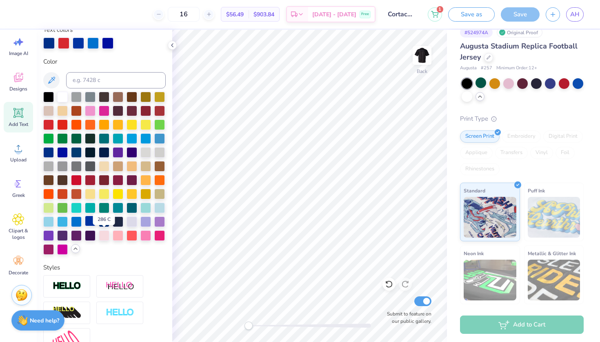
click at [96, 227] on div at bounding box center [90, 221] width 11 height 11
click at [54, 125] on div at bounding box center [48, 124] width 11 height 11
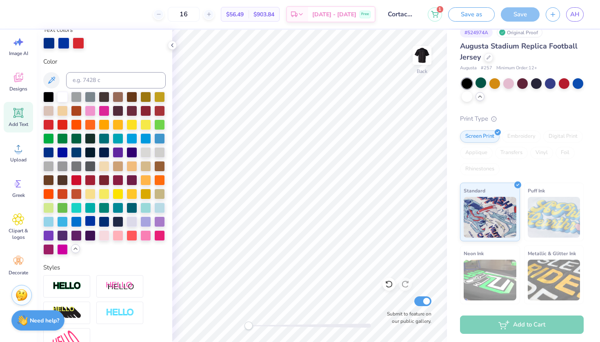
click at [96, 227] on div at bounding box center [90, 221] width 11 height 11
click at [54, 125] on div at bounding box center [48, 124] width 11 height 11
click at [54, 124] on div at bounding box center [48, 124] width 11 height 11
click at [96, 227] on div at bounding box center [90, 221] width 11 height 11
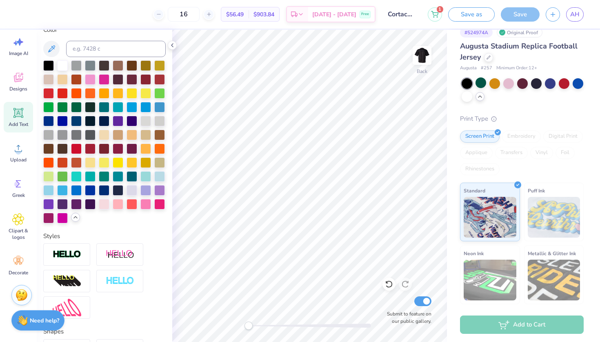
scroll to position [7, 1]
click at [54, 91] on div at bounding box center [48, 92] width 11 height 11
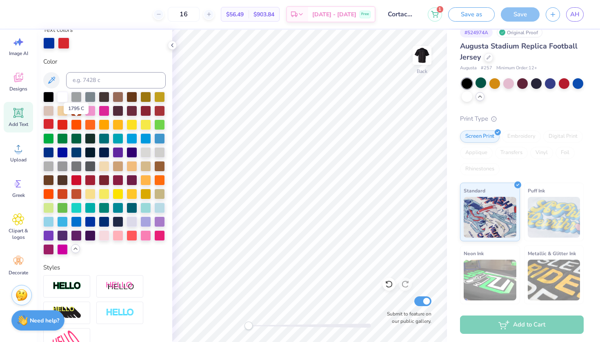
click at [54, 124] on div at bounding box center [48, 124] width 11 height 11
click at [96, 227] on div at bounding box center [90, 221] width 11 height 11
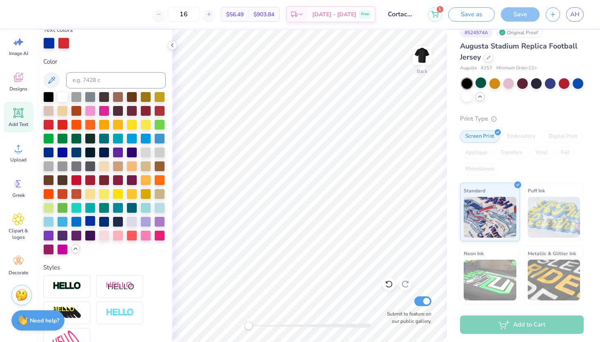
click at [96, 227] on div at bounding box center [90, 221] width 11 height 11
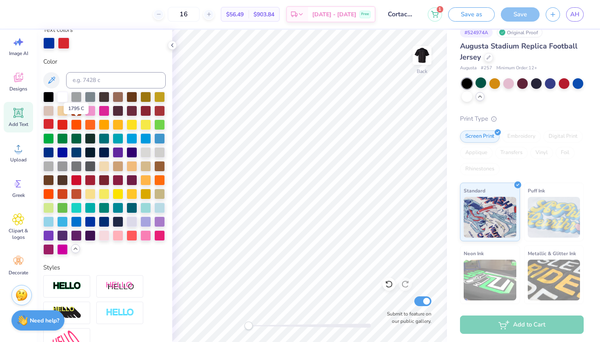
click at [54, 123] on div at bounding box center [48, 124] width 11 height 11
click at [62, 96] on div at bounding box center [62, 96] width 11 height 11
click at [62, 98] on div at bounding box center [62, 96] width 11 height 11
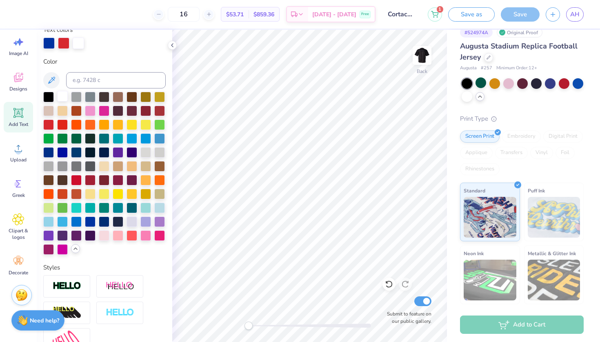
click at [61, 99] on div at bounding box center [62, 96] width 11 height 11
click at [64, 97] on div at bounding box center [62, 96] width 11 height 11
click at [478, 17] on button "Save as" at bounding box center [471, 13] width 47 height 14
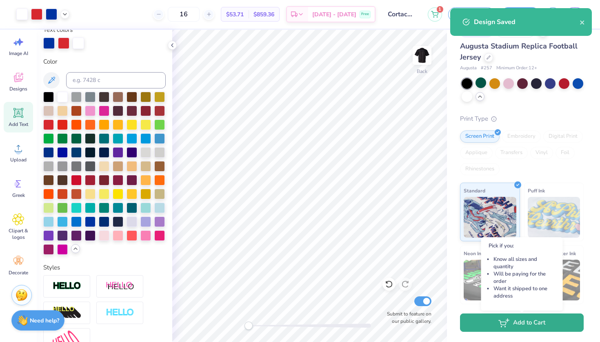
click at [502, 322] on icon "button" at bounding box center [503, 323] width 11 height 9
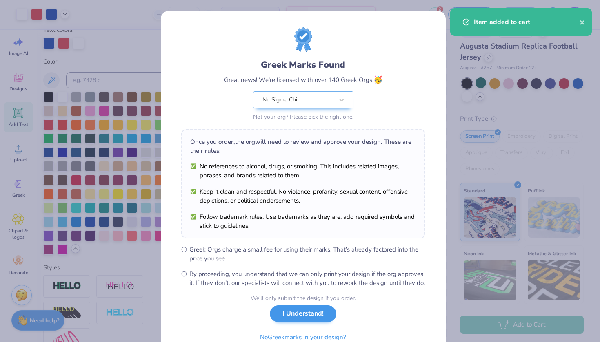
click at [297, 322] on button "I Understand!" at bounding box center [303, 314] width 67 height 17
select select "Member apparel for registered Student Organization / Department / School"
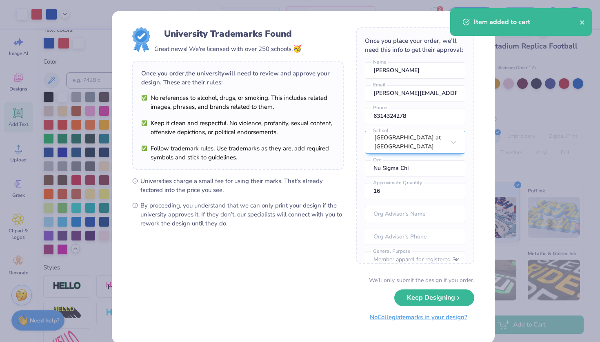
click at [456, 312] on button "No Collegiate marks in your design?" at bounding box center [418, 317] width 111 height 17
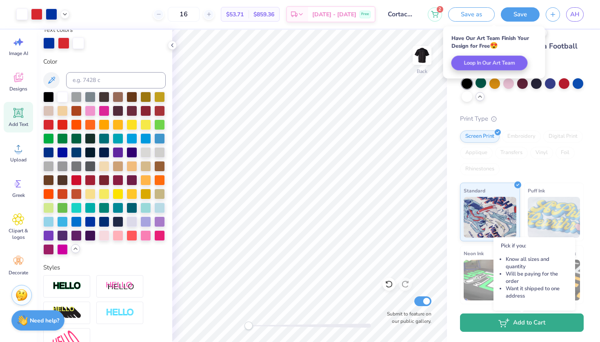
click at [526, 322] on button "Add to Cart" at bounding box center [522, 323] width 124 height 18
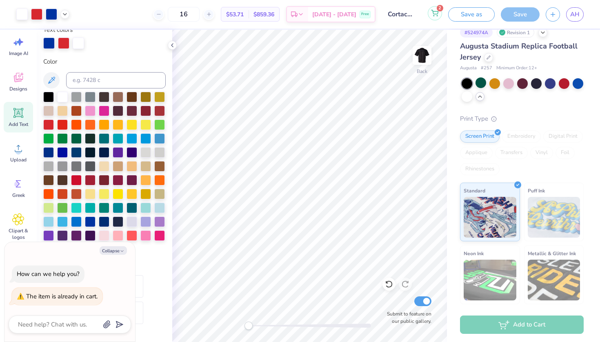
click at [435, 12] on icon at bounding box center [434, 13] width 7 height 7
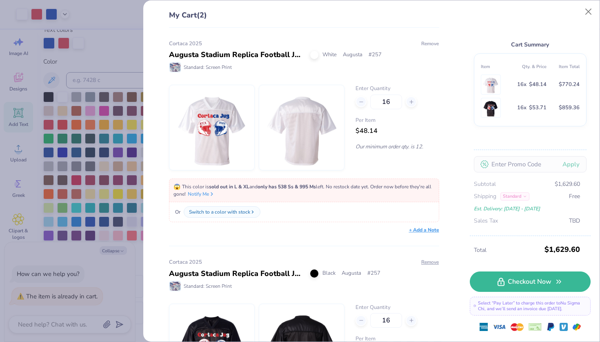
click at [425, 44] on button "Remove" at bounding box center [430, 43] width 18 height 7
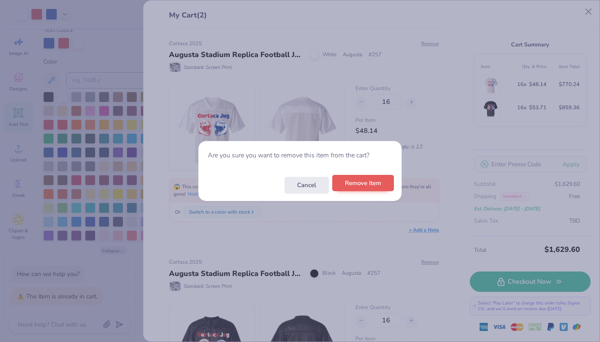
click at [363, 185] on button "Remove Item" at bounding box center [363, 183] width 62 height 17
type textarea "x"
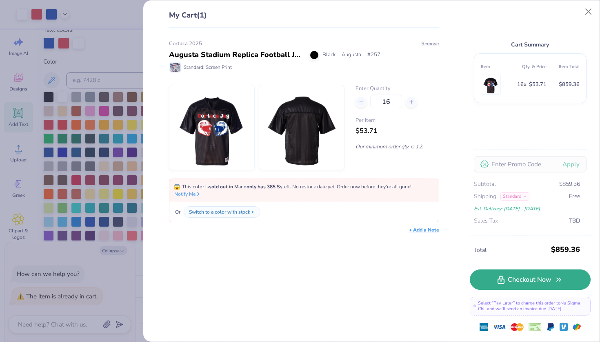
click at [496, 284] on link "Checkout Now" at bounding box center [530, 280] width 121 height 20
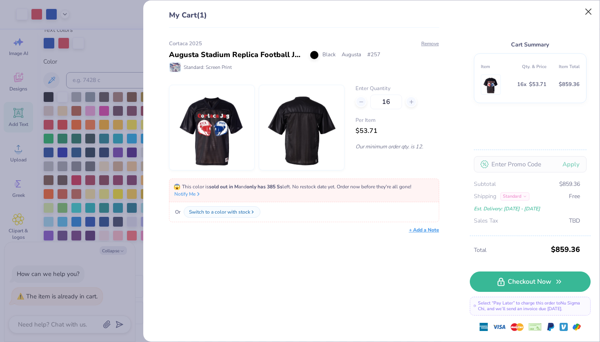
click at [586, 9] on button "Close" at bounding box center [589, 12] width 16 height 16
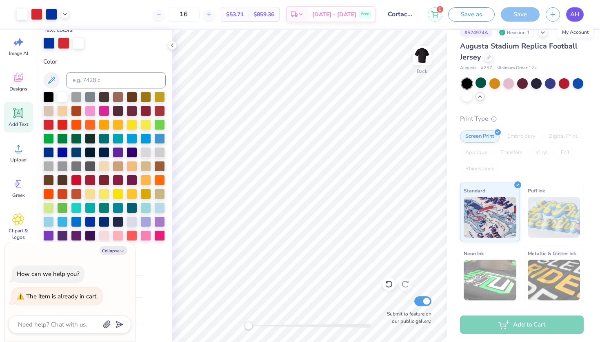
click at [572, 14] on span "AH" at bounding box center [574, 14] width 9 height 9
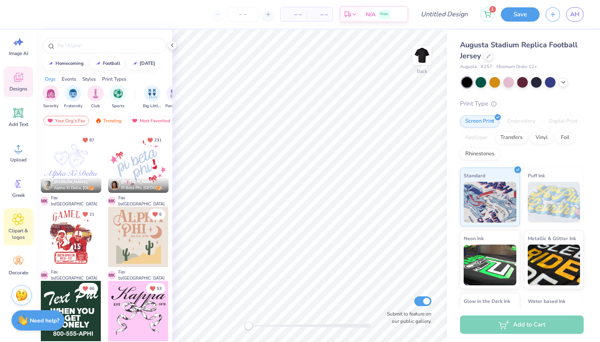
scroll to position [15, 0]
click at [13, 218] on icon at bounding box center [18, 219] width 12 height 12
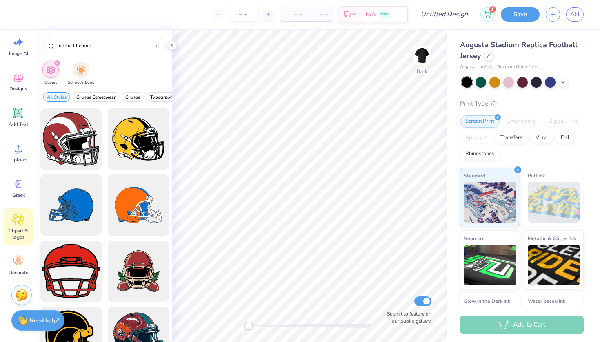
scroll to position [0, 0]
type input "football helmet"
click at [70, 119] on div at bounding box center [70, 139] width 67 height 67
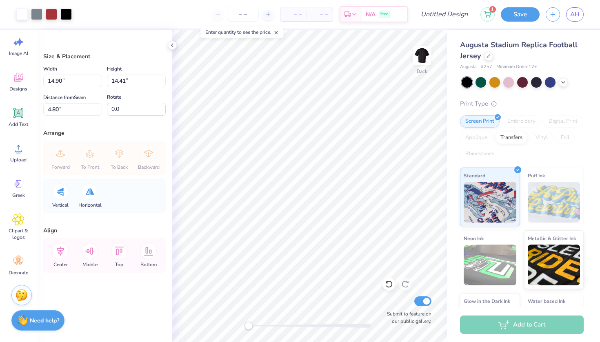
type input "6.67"
type input "6.45"
click at [53, 13] on div at bounding box center [51, 13] width 11 height 11
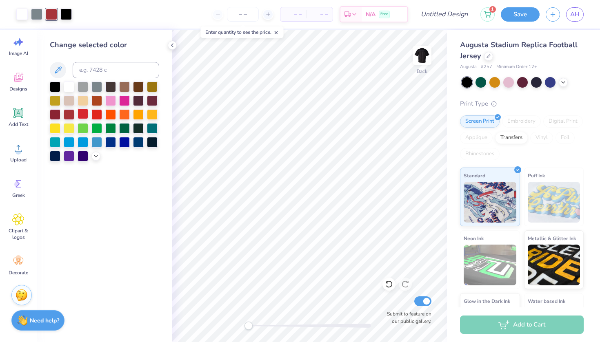
click at [82, 115] on div at bounding box center [83, 114] width 11 height 11
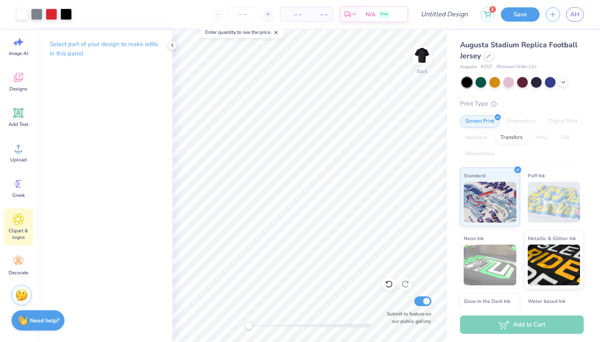
click at [20, 221] on icon at bounding box center [18, 219] width 5 height 5
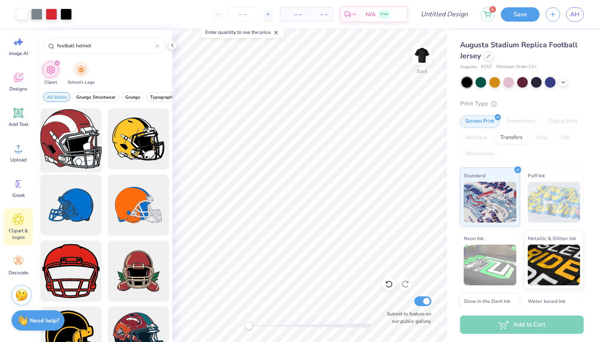
click at [58, 138] on div at bounding box center [70, 139] width 67 height 67
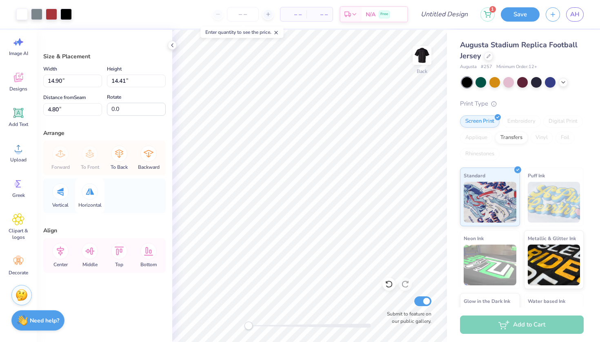
click at [91, 189] on icon at bounding box center [90, 192] width 9 height 7
type input "5.29"
type input "5.11"
type input "5.62"
type input "5.43"
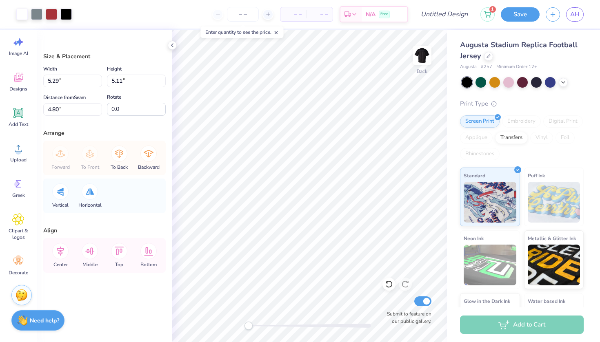
type input "4.15"
type input "5.75"
type input "5.56"
type input "6.06"
type input "5.86"
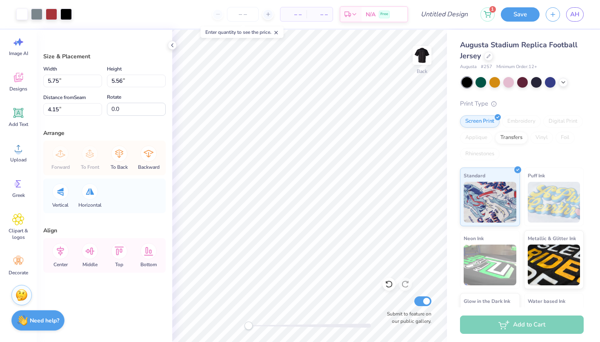
type input "3.85"
type input "6.13"
type input "5.93"
type input "3.78"
type input "6.51"
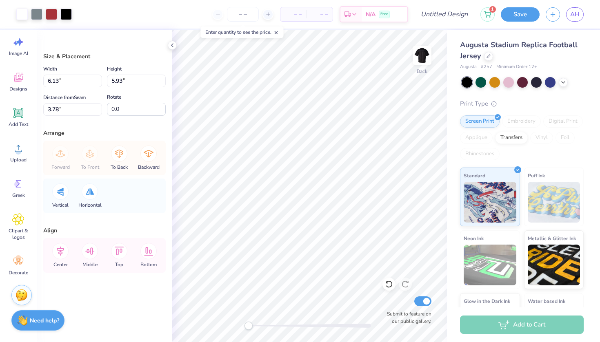
type input "6.29"
type input "6.44"
type input "6.22"
type input "3.64"
click at [51, 16] on div at bounding box center [51, 13] width 11 height 11
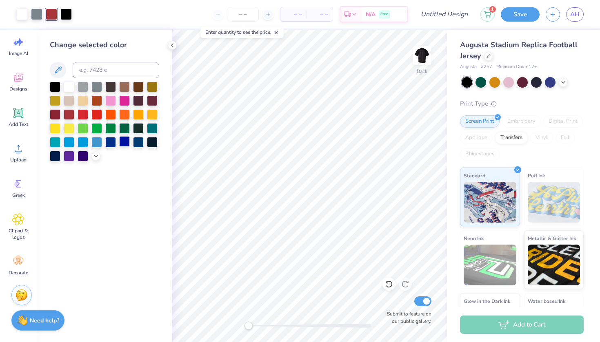
click at [123, 144] on div at bounding box center [124, 141] width 11 height 11
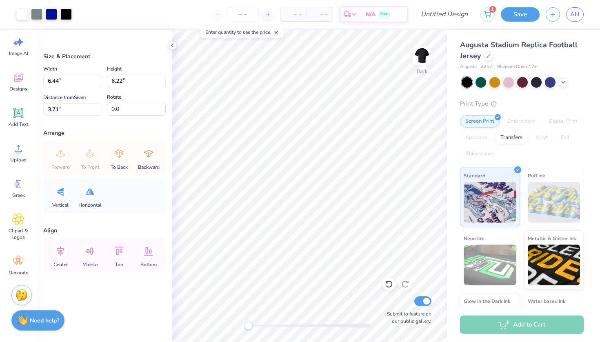
type input "6.45"
type input "6.23"
type input "3.69"
click at [53, 11] on div at bounding box center [51, 13] width 11 height 11
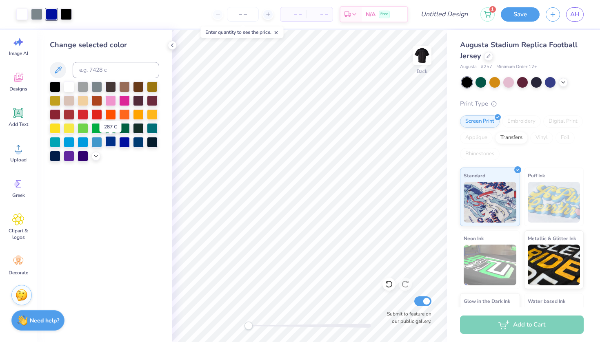
click at [113, 140] on div at bounding box center [110, 141] width 11 height 11
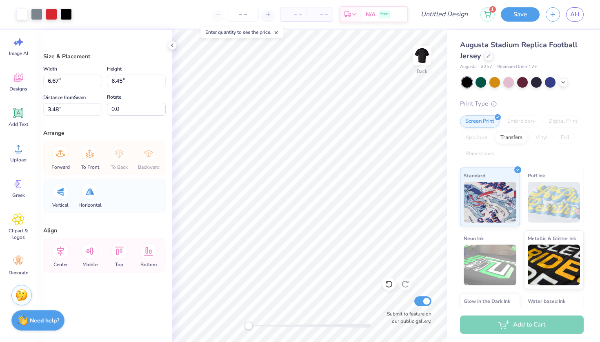
type input "6.57"
type input "6.35"
type input "6.61"
type input "6.39"
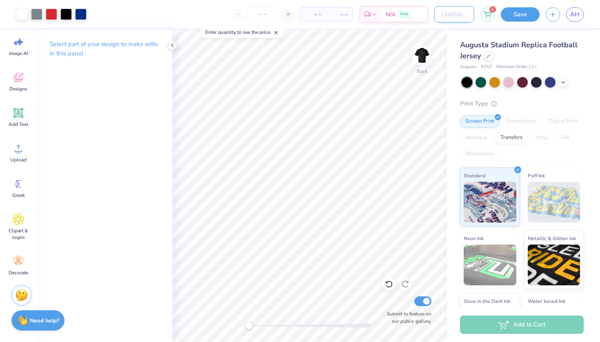
click at [459, 12] on input "Design Title" at bounding box center [454, 14] width 40 height 16
type input "Cortaca 2025 pt.2"
click at [520, 17] on button "Save" at bounding box center [520, 13] width 39 height 14
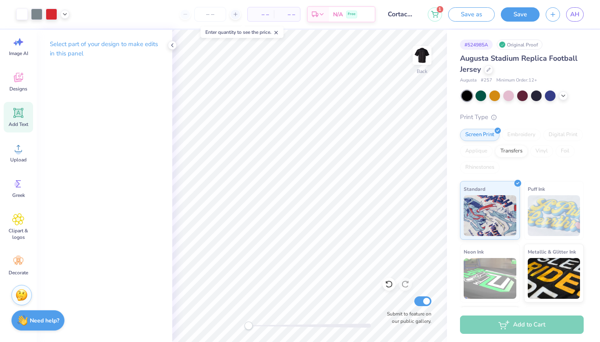
click at [22, 123] on span "Add Text" at bounding box center [19, 124] width 20 height 7
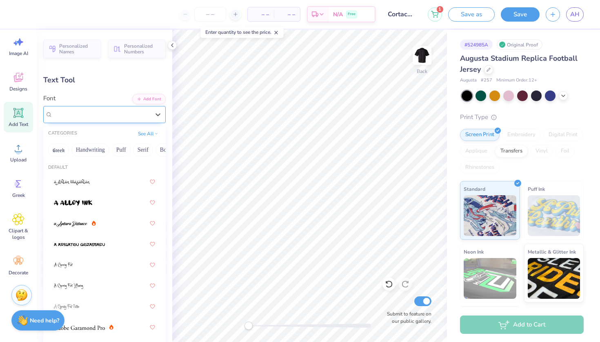
click at [115, 113] on div "Super Dream" at bounding box center [101, 114] width 99 height 13
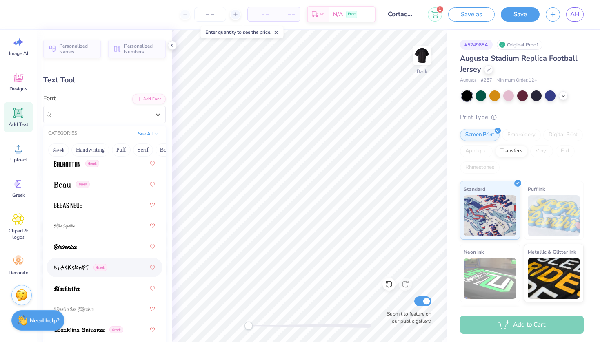
scroll to position [518, 0]
click at [64, 151] on button "Greek" at bounding box center [58, 150] width 21 height 13
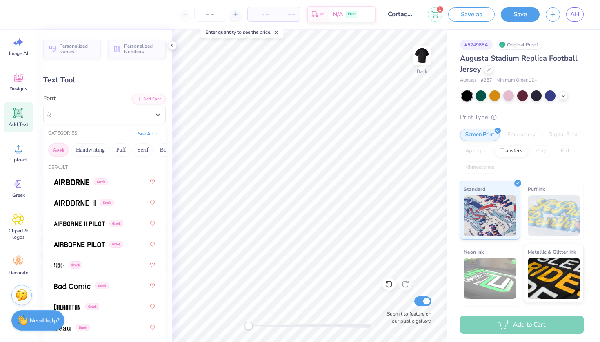
scroll to position [0, 0]
click at [86, 181] on img at bounding box center [72, 183] width 36 height 6
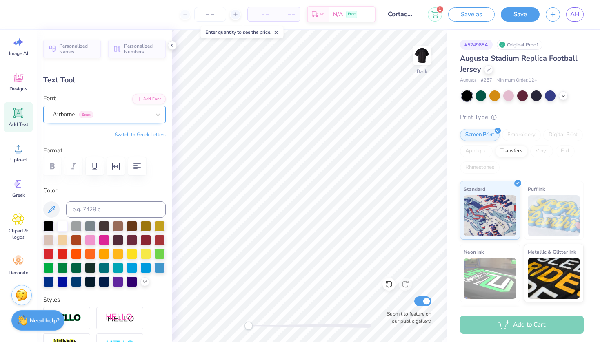
click at [102, 113] on div "Airborne Greek" at bounding box center [101, 114] width 99 height 13
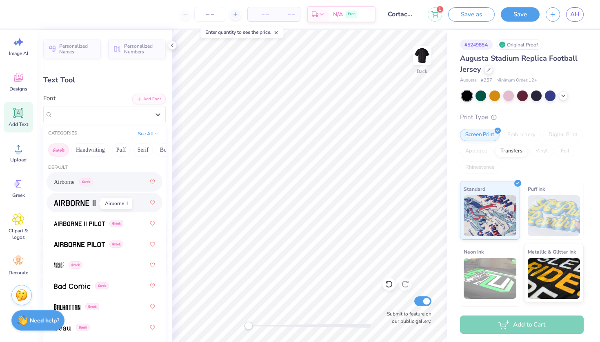
click at [83, 201] on img at bounding box center [75, 203] width 42 height 6
click at [116, 117] on div "Airborne II Greek" at bounding box center [101, 114] width 99 height 13
click at [95, 224] on img at bounding box center [79, 224] width 51 height 6
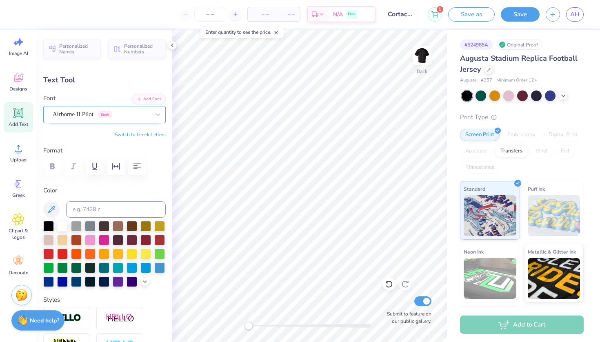
click at [113, 108] on div "Airborne II Pilot Greek" at bounding box center [101, 114] width 99 height 13
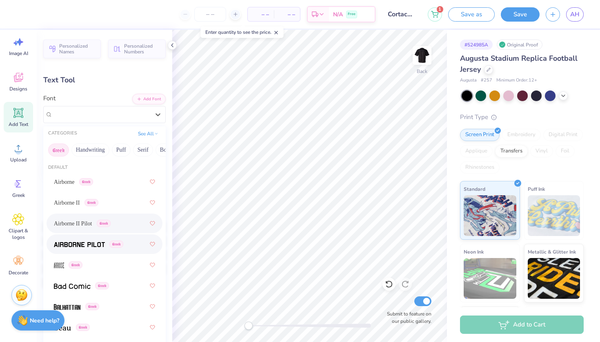
click at [88, 245] on img at bounding box center [79, 245] width 51 height 6
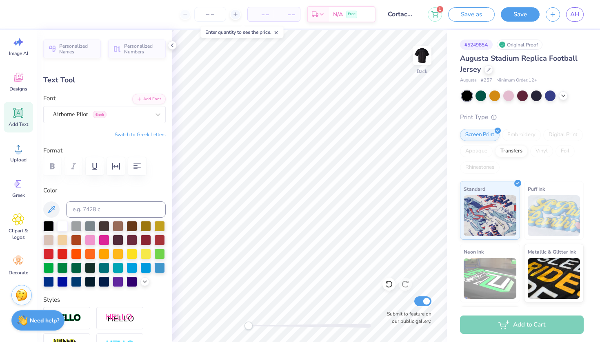
click at [123, 125] on div "Personalized Names Personalized Numbers Text Tool Add Font Font Airborne Pilot …" at bounding box center [104, 186] width 135 height 313
click at [125, 117] on div "Airborne Pilot Greek" at bounding box center [101, 114] width 99 height 13
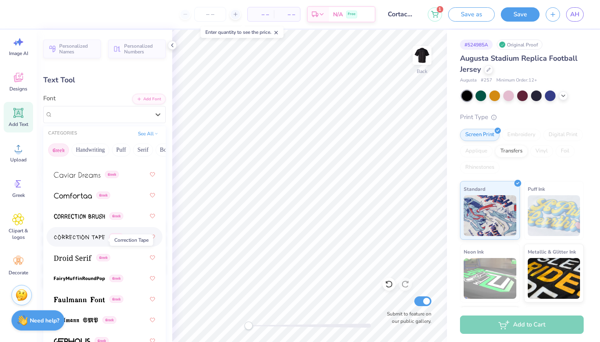
scroll to position [258, 0]
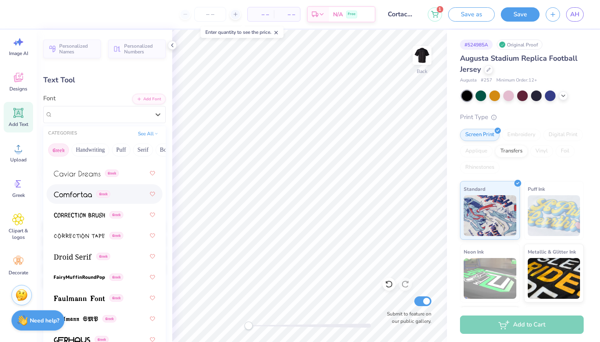
click at [81, 195] on img at bounding box center [73, 195] width 38 height 6
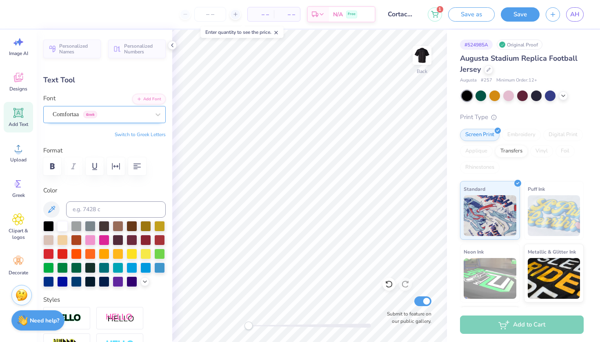
click at [113, 116] on div "Comfortaa Greek" at bounding box center [101, 114] width 99 height 13
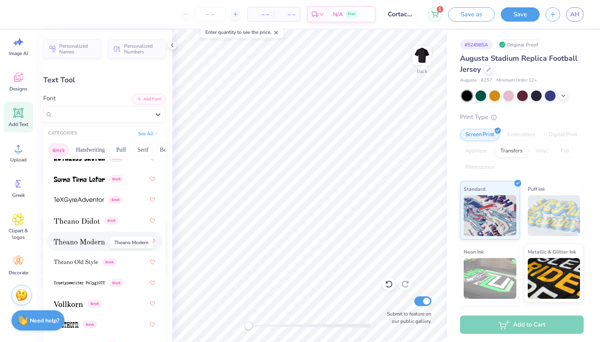
scroll to position [793, 0]
click at [59, 150] on button "Greek" at bounding box center [58, 150] width 21 height 13
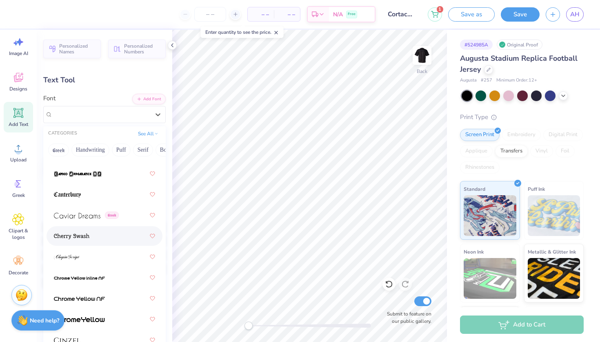
scroll to position [1226, 0]
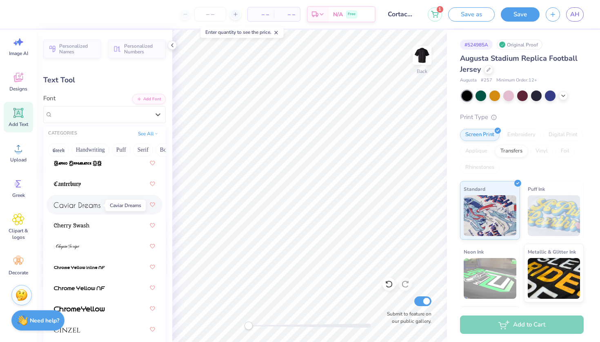
click at [93, 206] on img at bounding box center [77, 205] width 47 height 6
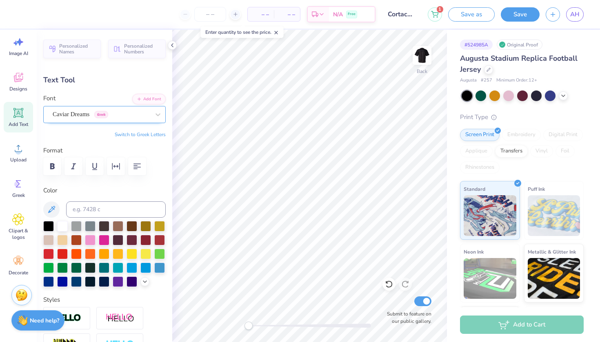
click at [108, 115] on span "Greek" at bounding box center [101, 114] width 14 height 7
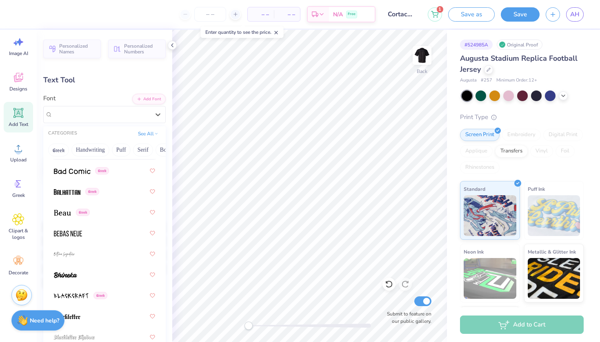
scroll to position [491, 0]
click at [78, 194] on img at bounding box center [67, 192] width 27 height 6
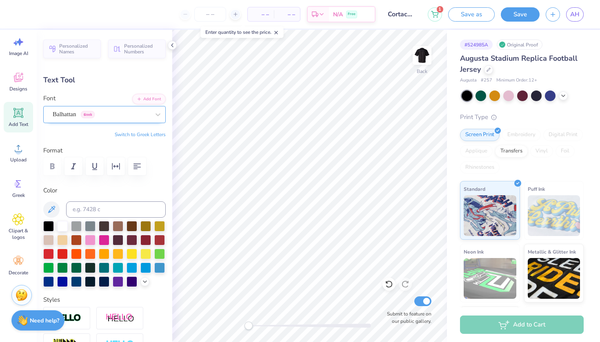
click at [117, 113] on div "Balhattan Greek" at bounding box center [101, 114] width 99 height 13
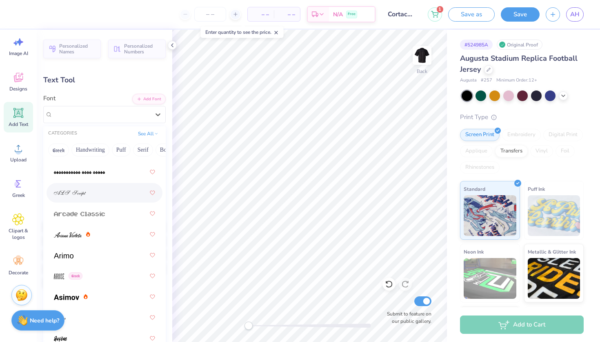
scroll to position [305, 0]
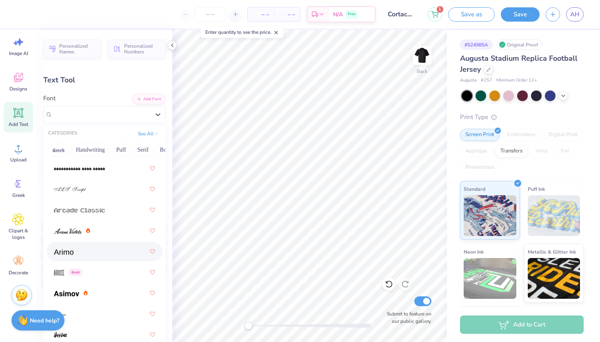
click at [88, 255] on div at bounding box center [104, 251] width 101 height 15
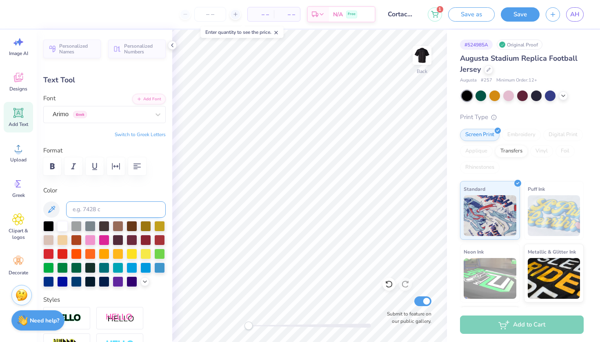
type textarea "T"
type textarea "Cortaca Jug"
type input "13.05"
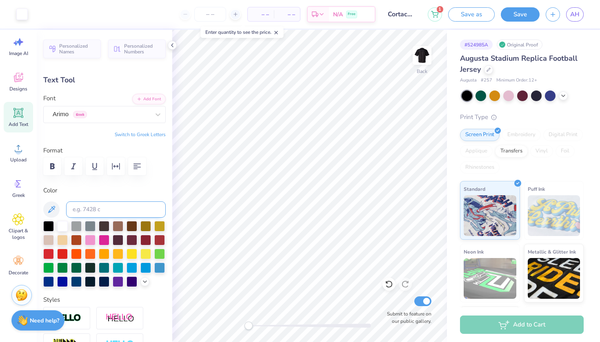
type input "2.24"
type input "10.88"
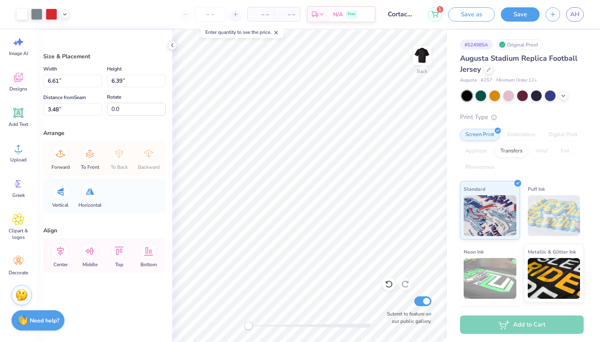
type input "6.45"
type input "6.23"
type input "3.69"
type input "6.39"
type input "6.18"
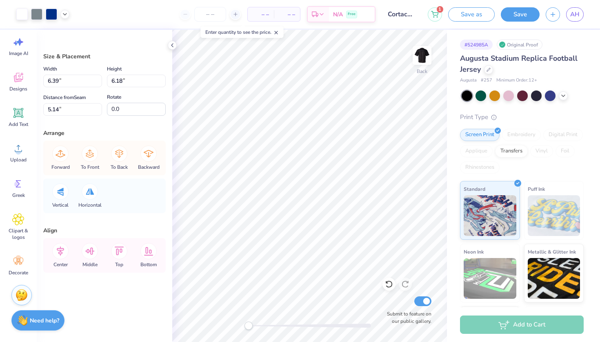
type input "6.45"
type input "6.23"
type input "5.30"
type input "6.23"
type input "6.02"
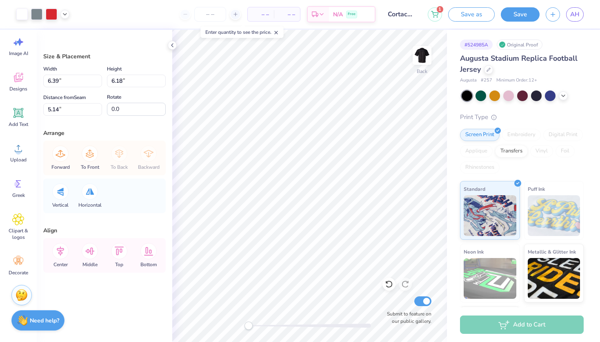
type input "6.23"
type input "6.02"
type input "5.30"
type input "6.38"
type input "6.17"
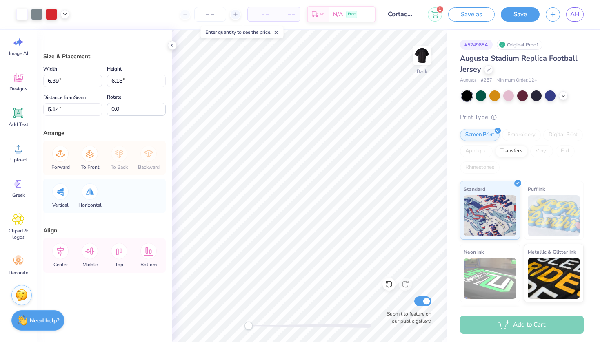
type input "6.38"
type input "6.17"
type input "5.30"
type input "6.40"
type input "6.19"
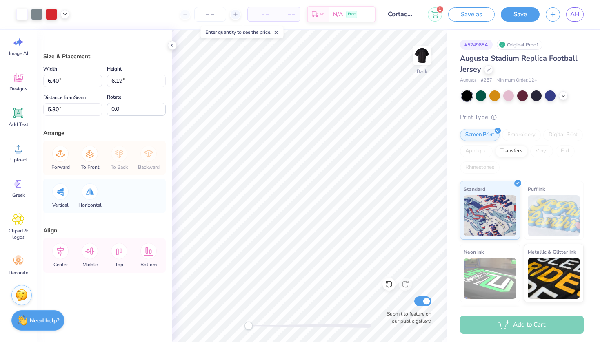
type input "6.39"
type input "6.18"
type input "5.14"
type input "6.42"
type input "6.20"
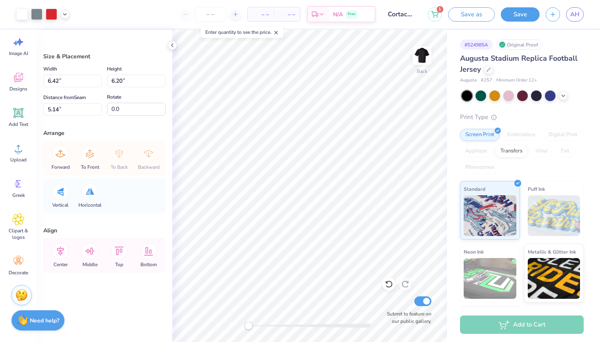
type input "6.40"
type input "6.19"
type input "5.30"
type input "6.45"
type input "6.23"
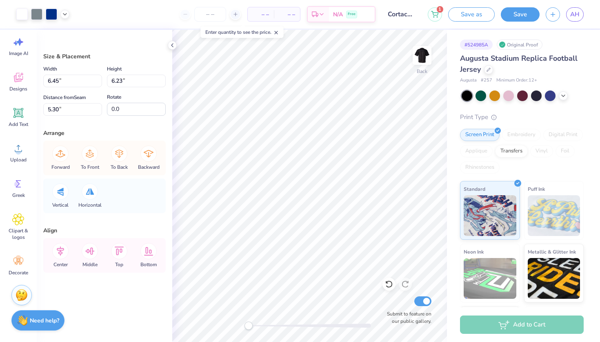
type input "6.42"
type input "6.20"
type input "5.14"
type input "6.44"
type input "6.22"
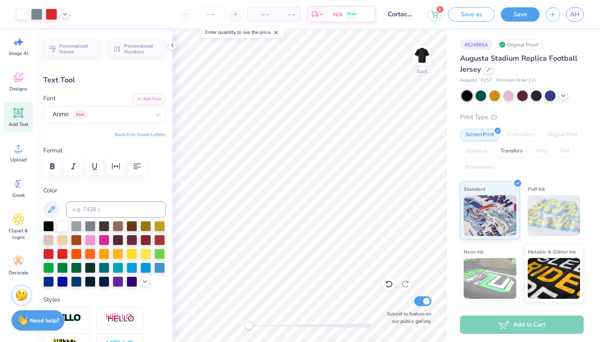
type input "2.16"
click at [126, 113] on div "Arimo Greek" at bounding box center [101, 114] width 99 height 13
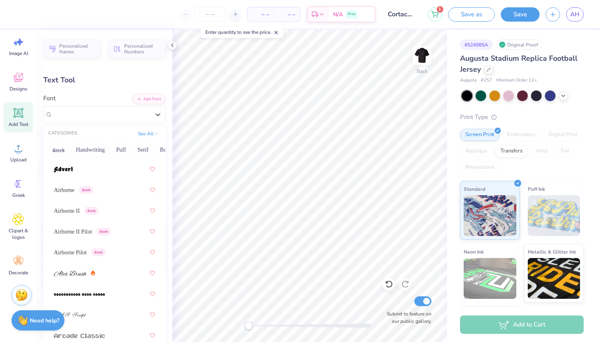
scroll to position [180, 0]
click at [70, 190] on span "Airborne" at bounding box center [64, 190] width 21 height 9
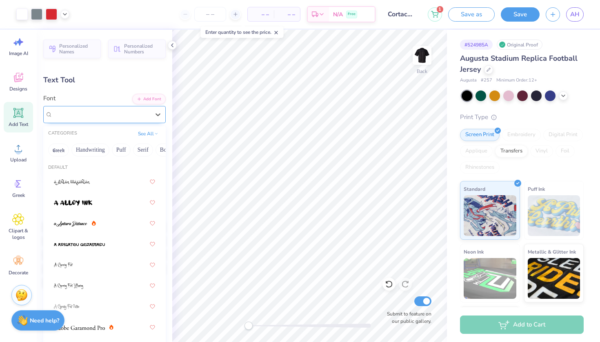
click at [120, 114] on div "Airborne Greek" at bounding box center [101, 114] width 99 height 13
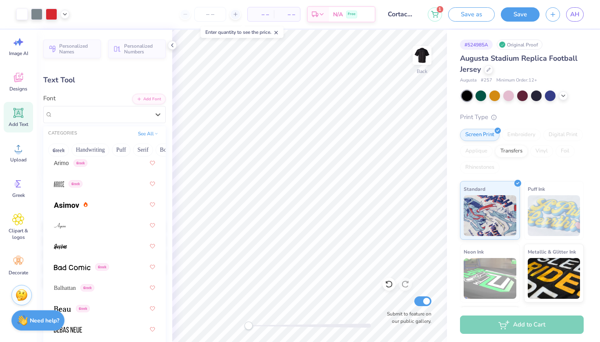
scroll to position [418, 0]
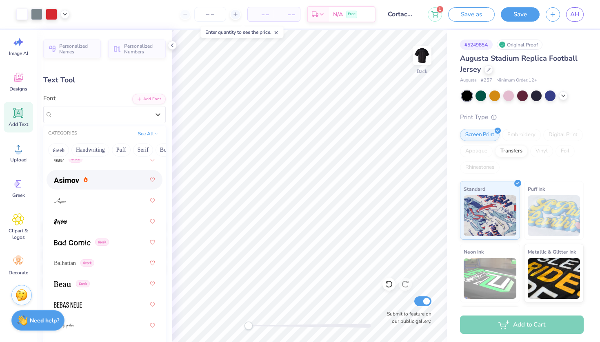
click at [85, 176] on div at bounding box center [104, 180] width 101 height 15
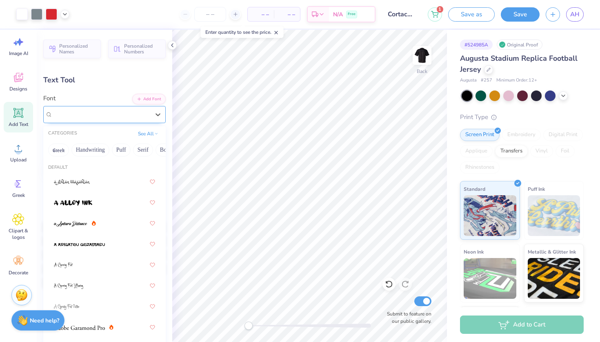
click at [123, 113] on div "[PERSON_NAME] Greek" at bounding box center [101, 114] width 99 height 13
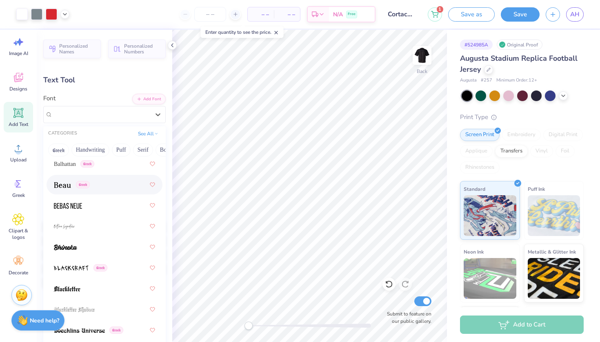
scroll to position [522, 0]
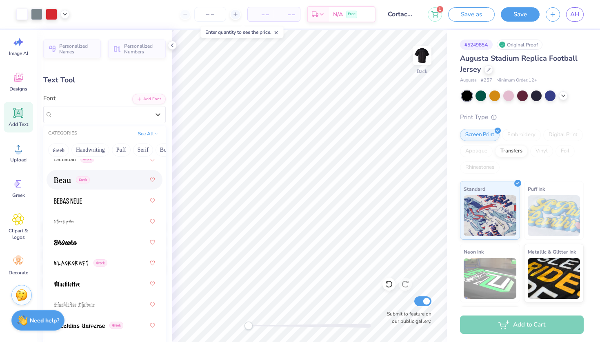
click at [100, 182] on div "Greek" at bounding box center [104, 180] width 101 height 15
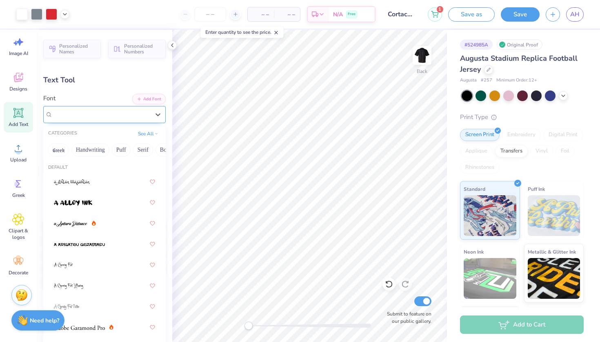
click at [93, 111] on div "Beau Greek" at bounding box center [101, 114] width 99 height 13
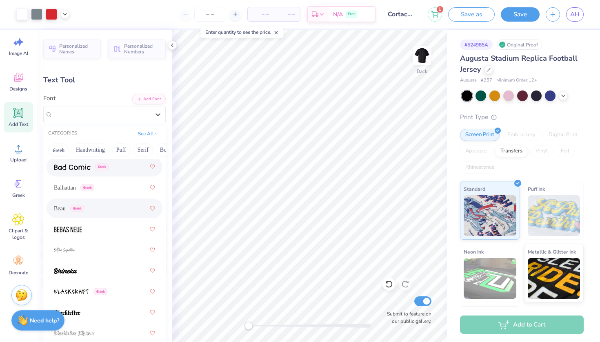
scroll to position [496, 0]
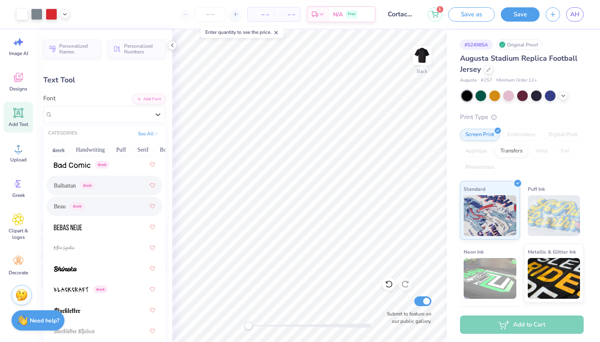
click at [103, 187] on div "Balhattan Greek" at bounding box center [104, 185] width 101 height 15
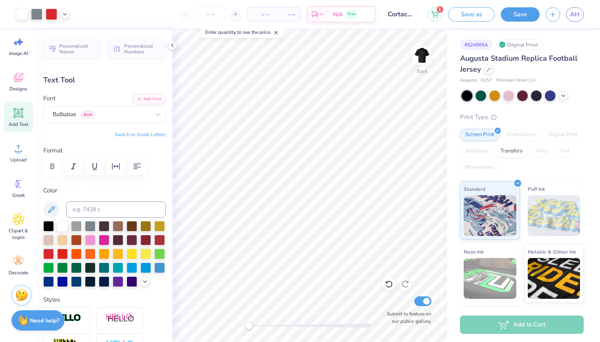
click at [135, 133] on button "Switch to Greek Letters" at bounding box center [140, 134] width 51 height 7
click at [135, 134] on button "Switch to Greek Letters" at bounding box center [140, 134] width 51 height 7
click at [125, 112] on div "Balhattan Greek" at bounding box center [101, 114] width 99 height 13
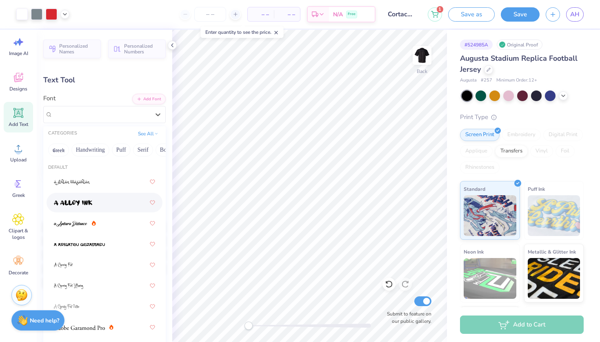
click at [99, 202] on div at bounding box center [104, 202] width 101 height 15
click at [119, 114] on div "a Alloy Ink" at bounding box center [101, 114] width 99 height 13
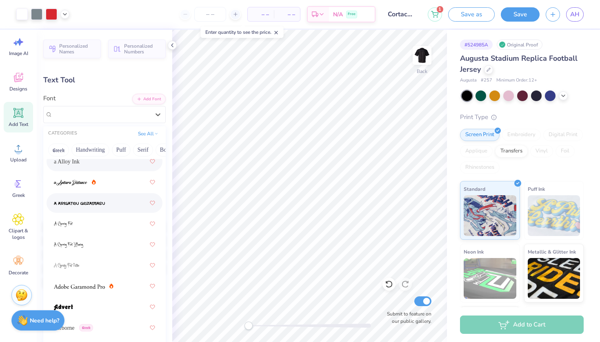
scroll to position [42, 0]
click at [88, 288] on img at bounding box center [79, 287] width 51 height 6
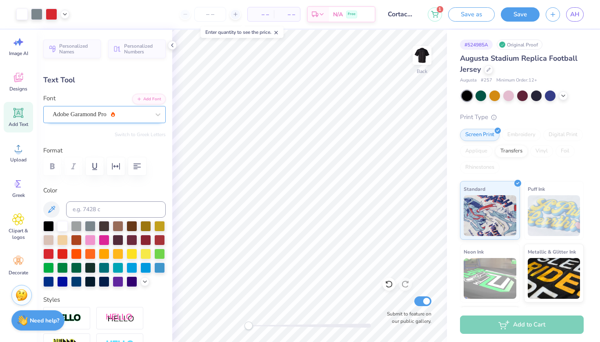
click at [104, 115] on span "Adobe Garamond Pro" at bounding box center [80, 114] width 54 height 9
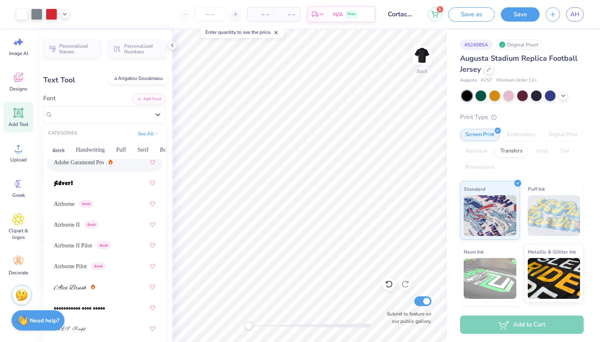
scroll to position [169, 0]
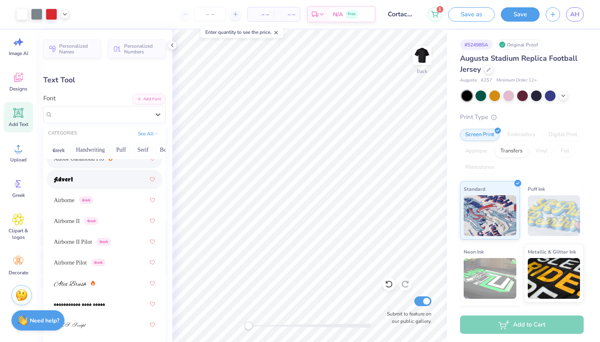
click at [78, 182] on div at bounding box center [104, 179] width 101 height 15
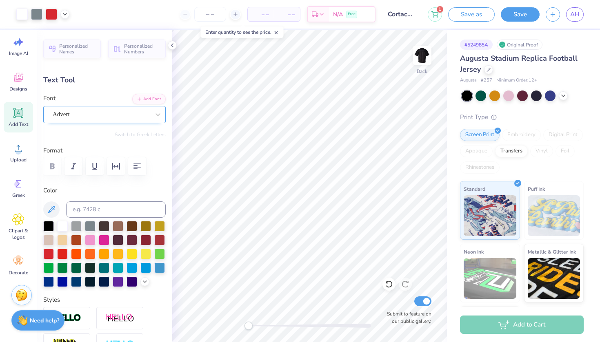
click at [127, 114] on div "Advert" at bounding box center [101, 114] width 99 height 13
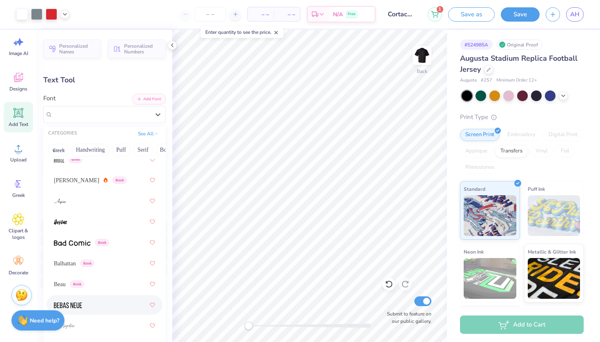
scroll to position [417, 0]
click at [100, 246] on span "Greek" at bounding box center [102, 243] width 14 height 7
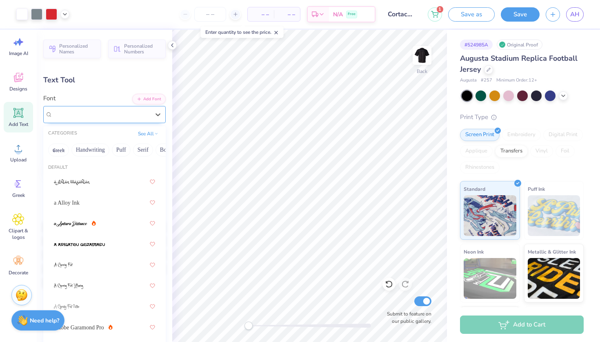
click at [121, 117] on div "Bad Comic Greek" at bounding box center [101, 114] width 99 height 13
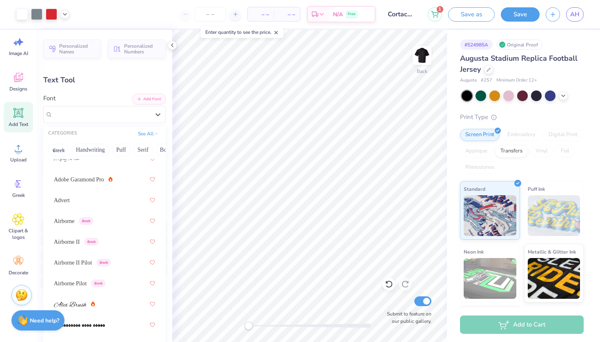
scroll to position [148, 0]
click at [102, 205] on div "Advert" at bounding box center [104, 200] width 101 height 15
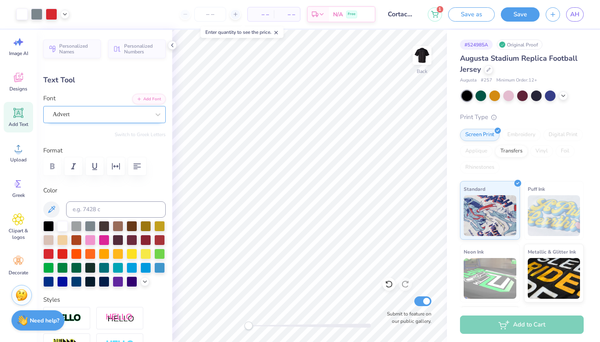
click at [98, 116] on div "Advert" at bounding box center [101, 114] width 99 height 13
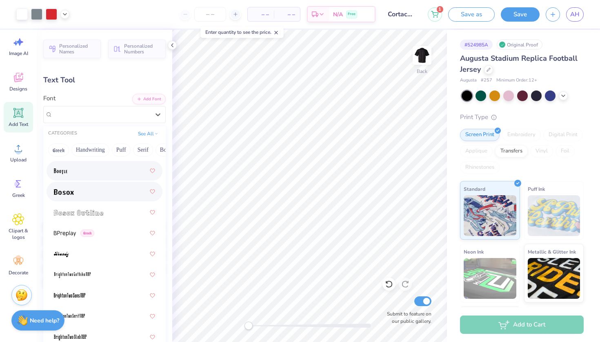
scroll to position [766, 0]
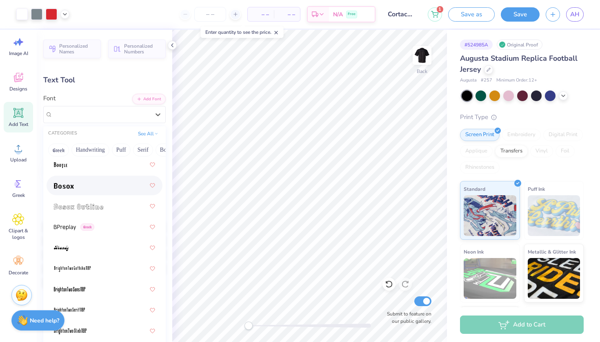
click at [89, 186] on div at bounding box center [104, 185] width 101 height 15
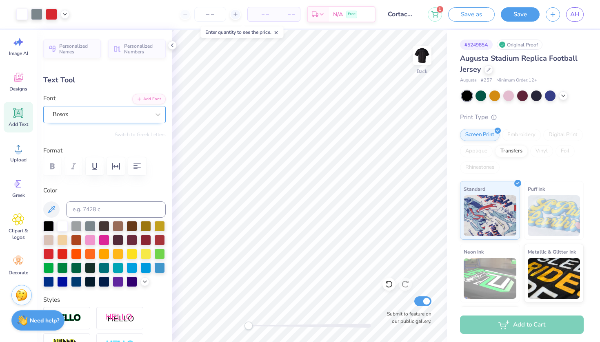
click at [83, 112] on div "Bosox" at bounding box center [101, 114] width 99 height 13
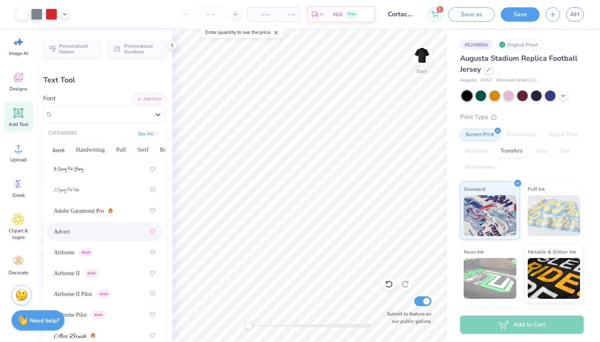
scroll to position [117, 0]
click at [82, 229] on div "Advert" at bounding box center [104, 231] width 101 height 15
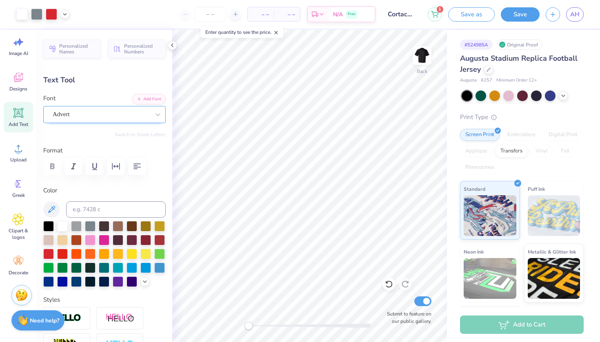
click at [96, 114] on div "Advert" at bounding box center [101, 114] width 99 height 13
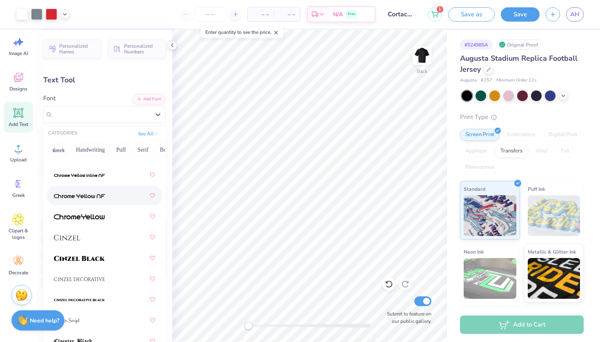
scroll to position [1324, 0]
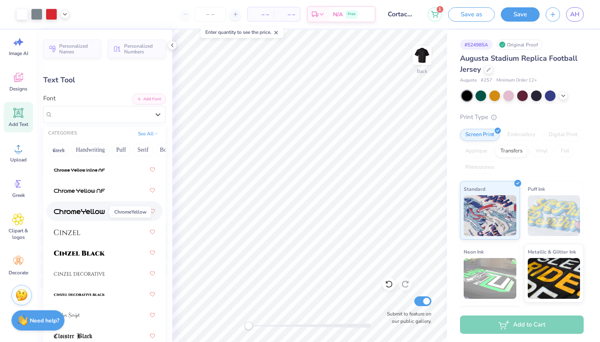
click at [102, 215] on img at bounding box center [79, 212] width 51 height 6
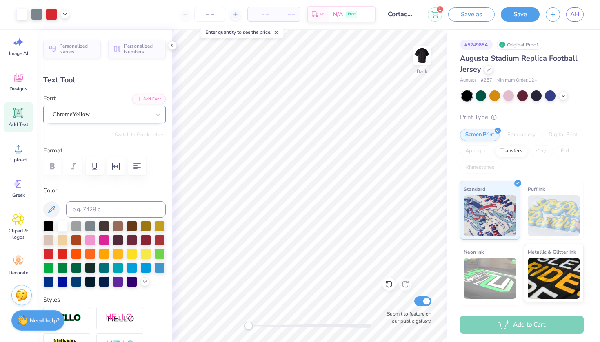
click at [102, 115] on div "ChromeYellow" at bounding box center [101, 114] width 99 height 13
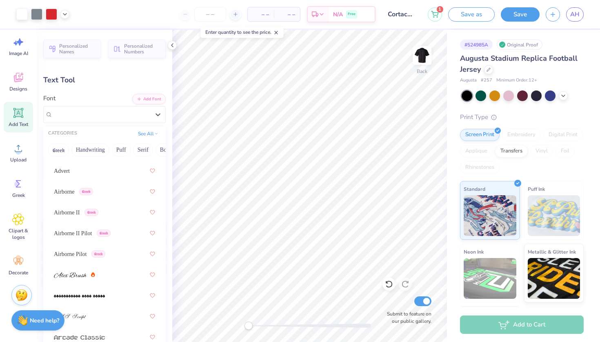
scroll to position [174, 0]
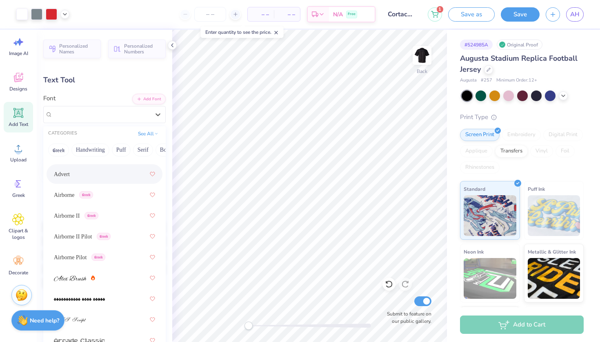
click at [87, 171] on div "Advert" at bounding box center [104, 174] width 101 height 15
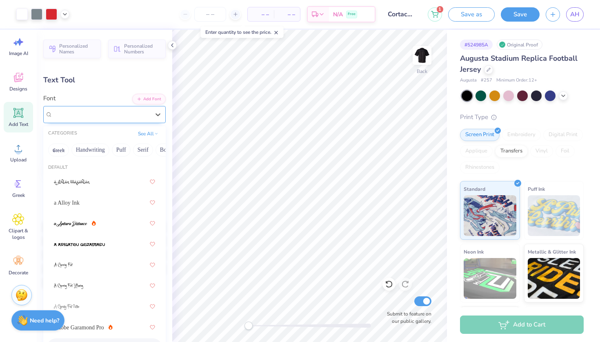
click at [110, 112] on div "Advert" at bounding box center [101, 114] width 99 height 13
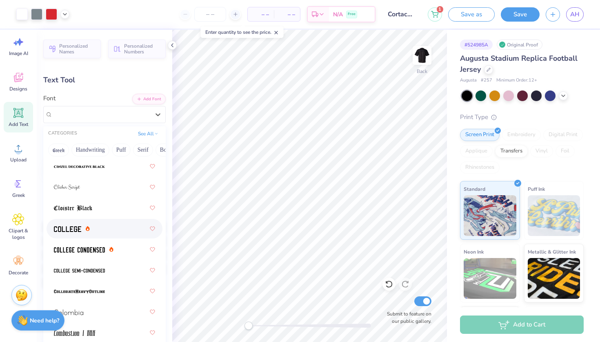
scroll to position [1454, 0]
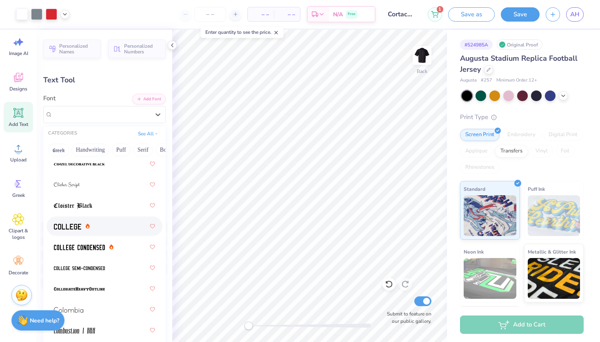
click at [100, 231] on div at bounding box center [104, 226] width 101 height 15
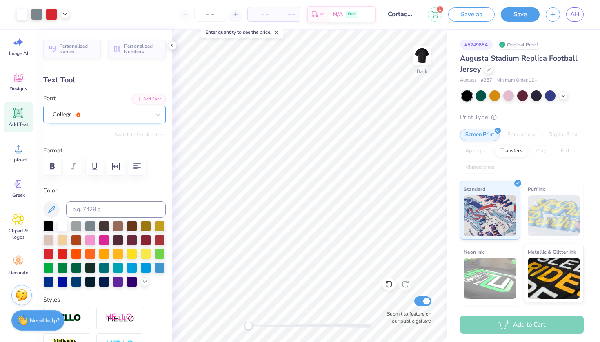
click at [111, 110] on div "College" at bounding box center [101, 114] width 99 height 13
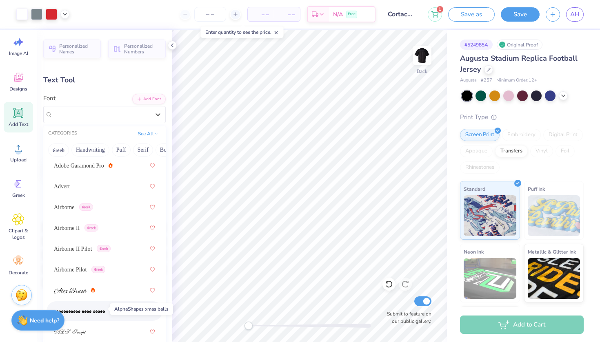
scroll to position [159, 0]
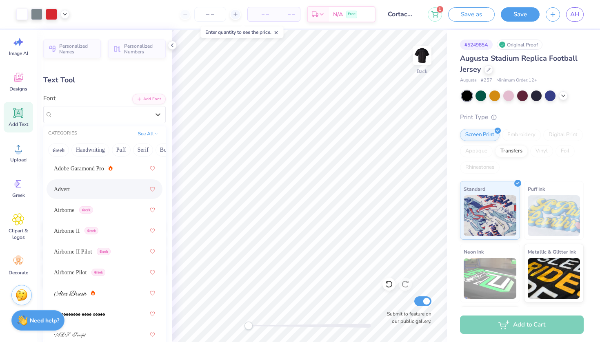
click at [82, 185] on div "Advert" at bounding box center [104, 189] width 101 height 15
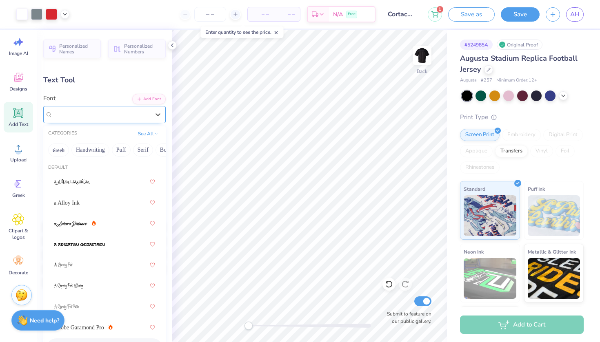
click at [100, 118] on div "Advert" at bounding box center [101, 114] width 99 height 13
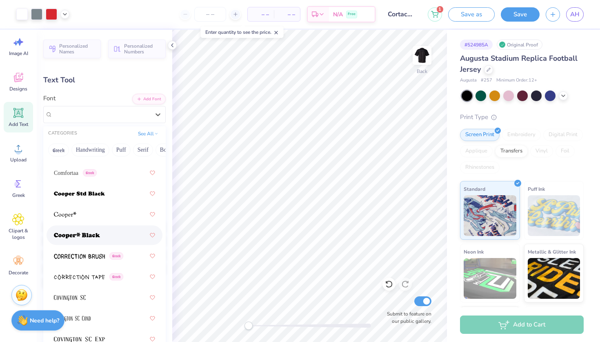
scroll to position [1725, 0]
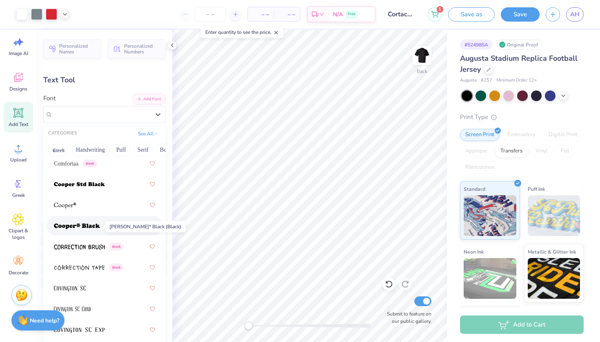
click at [93, 228] on img at bounding box center [77, 227] width 46 height 6
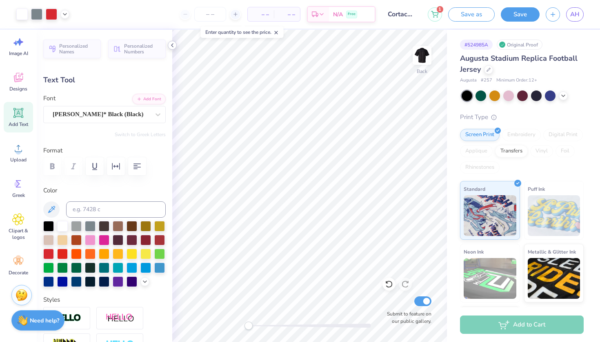
click at [171, 44] on icon at bounding box center [172, 45] width 7 height 7
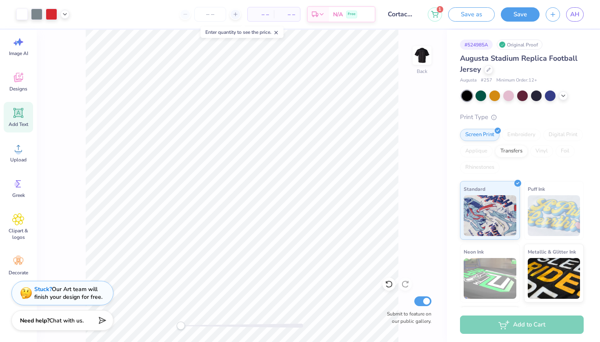
click at [15, 123] on span "Add Text" at bounding box center [19, 124] width 20 height 7
type input "5.98"
type input "1.73"
type input "11.13"
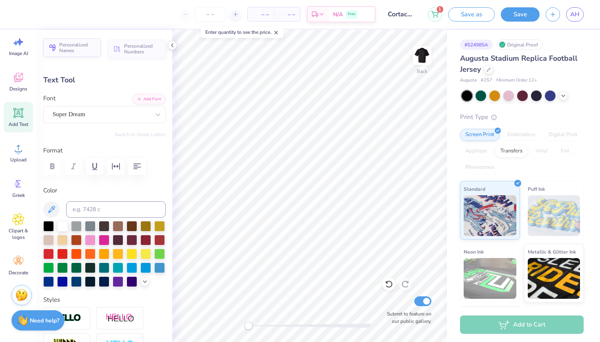
click at [76, 46] on span "Personalized Names" at bounding box center [77, 47] width 37 height 11
click at [426, 55] on img at bounding box center [422, 55] width 33 height 33
click at [74, 47] on span "Personalized Names" at bounding box center [77, 47] width 37 height 11
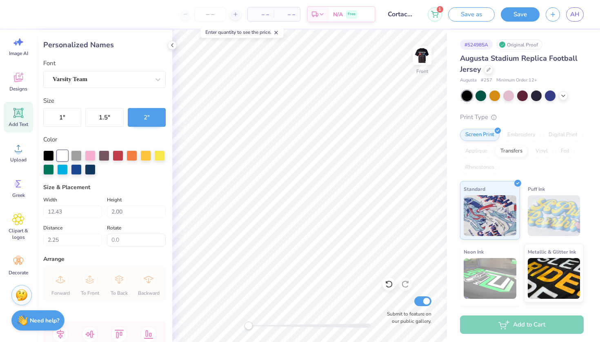
scroll to position [0, 0]
click at [90, 49] on div "Personalized Names" at bounding box center [104, 45] width 122 height 11
click at [92, 45] on div "Personalized Names" at bounding box center [104, 45] width 122 height 11
click at [15, 113] on icon at bounding box center [18, 113] width 10 height 10
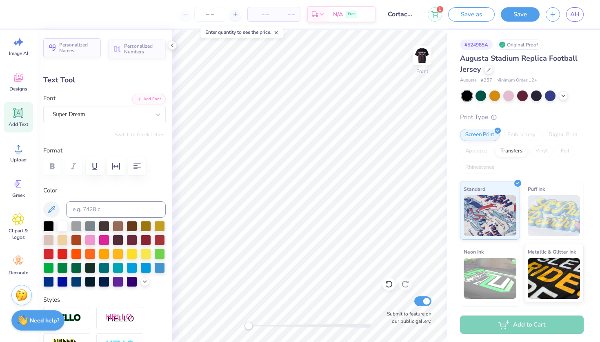
click at [74, 50] on span "Personalized Names" at bounding box center [77, 47] width 37 height 11
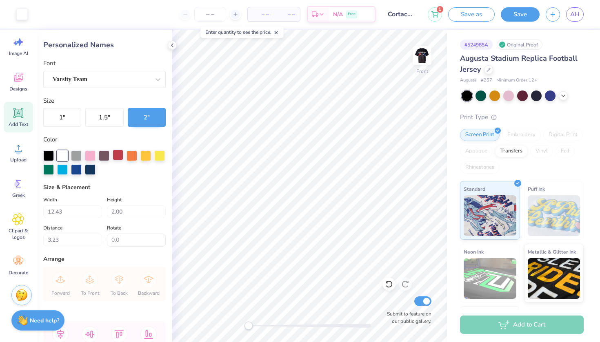
click at [117, 155] on div at bounding box center [118, 155] width 11 height 11
click at [106, 114] on button "1.5 "" at bounding box center [104, 117] width 38 height 19
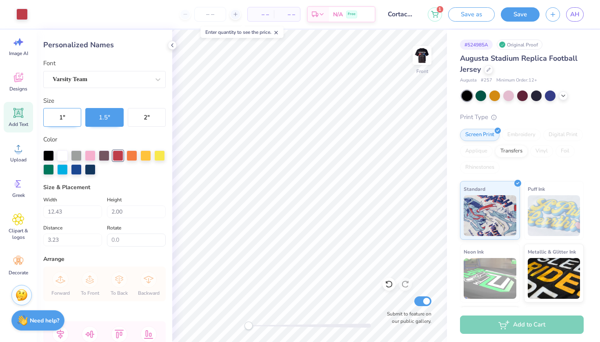
click at [59, 116] on button "1 "" at bounding box center [62, 117] width 38 height 19
click at [148, 113] on button "2 "" at bounding box center [147, 117] width 38 height 19
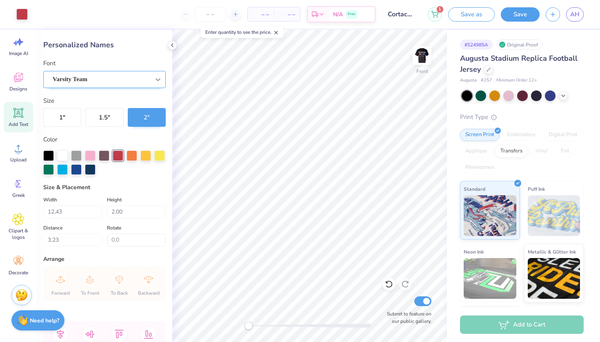
click at [151, 78] on div at bounding box center [158, 79] width 15 height 15
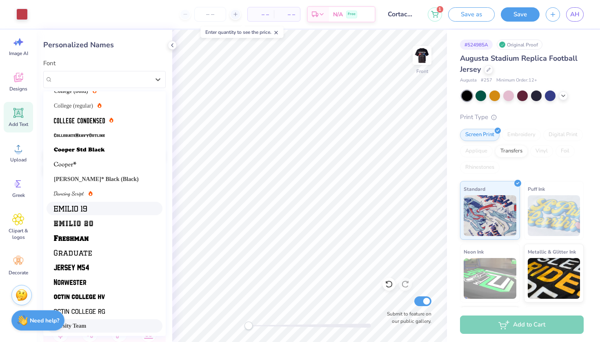
scroll to position [69, 0]
click at [89, 269] on img at bounding box center [71, 268] width 35 height 6
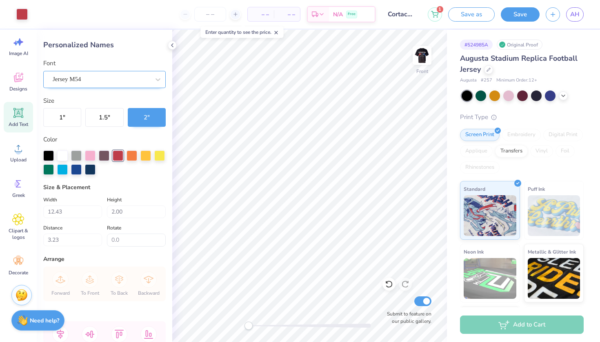
click at [108, 80] on div "Jersey M54" at bounding box center [101, 79] width 99 height 13
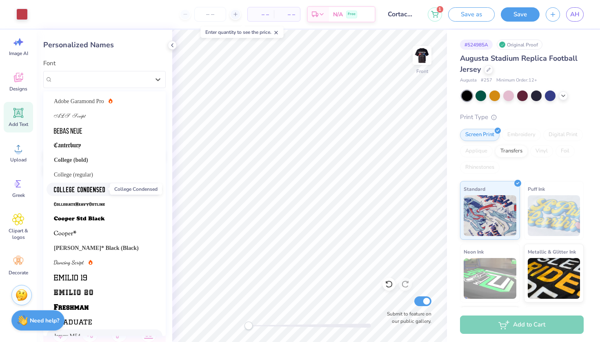
click at [104, 190] on img at bounding box center [79, 190] width 51 height 6
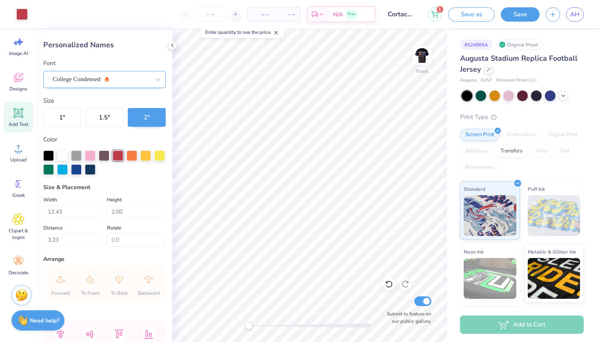
click at [117, 78] on div "College Condensed" at bounding box center [101, 79] width 99 height 13
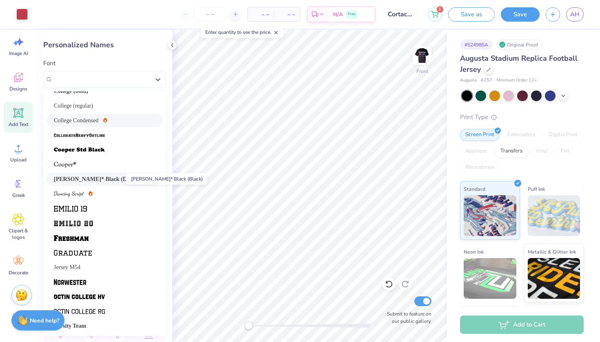
click at [111, 179] on span "[PERSON_NAME]* Black (Black)" at bounding box center [96, 179] width 85 height 9
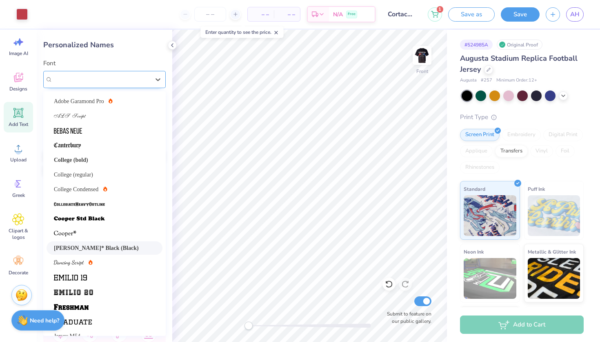
click at [124, 78] on span "[PERSON_NAME]* Black (Black)" at bounding box center [98, 79] width 91 height 9
click at [91, 222] on span at bounding box center [79, 219] width 51 height 9
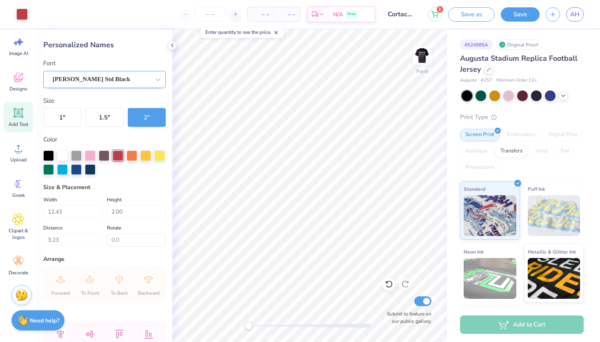
click at [118, 78] on div "[PERSON_NAME] Std Black" at bounding box center [101, 79] width 99 height 13
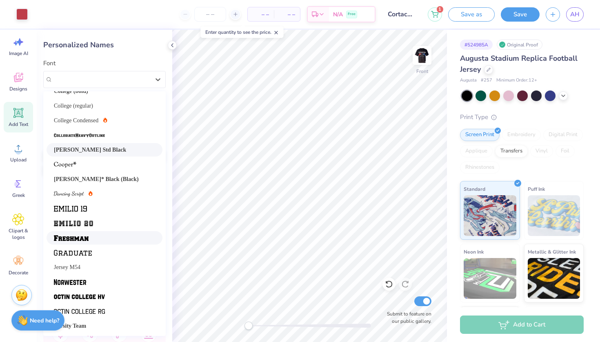
click at [86, 240] on img at bounding box center [71, 238] width 35 height 6
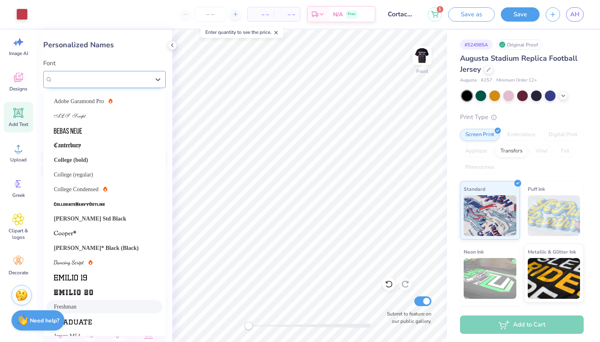
click at [123, 79] on div "Freshman" at bounding box center [101, 79] width 99 height 13
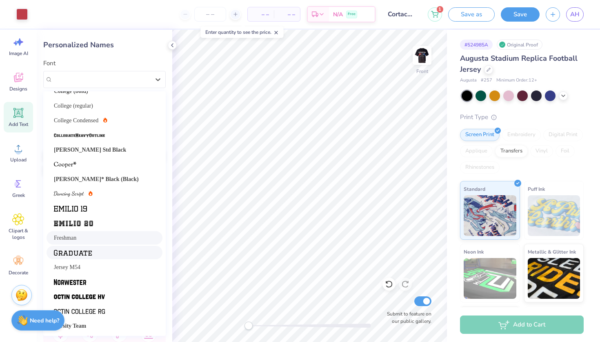
click at [95, 253] on div at bounding box center [104, 253] width 101 height 9
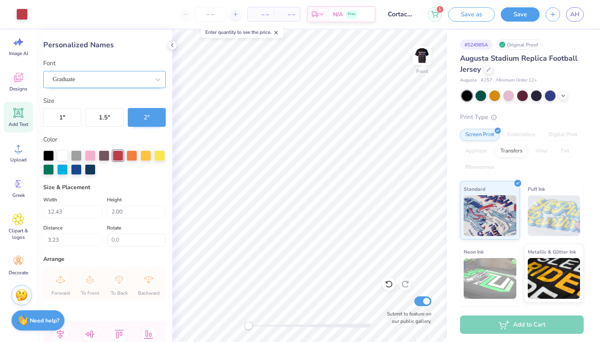
click at [120, 78] on div "Graduate" at bounding box center [101, 79] width 99 height 13
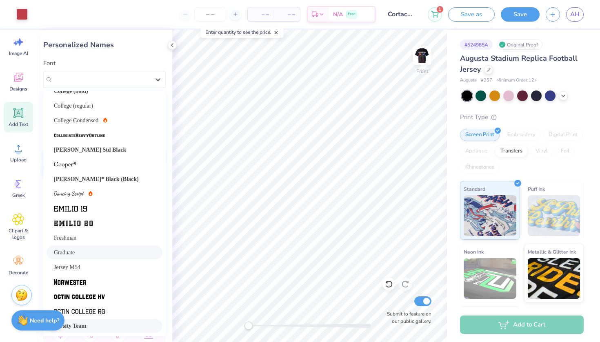
click at [101, 324] on div "Varsity Team" at bounding box center [104, 326] width 101 height 9
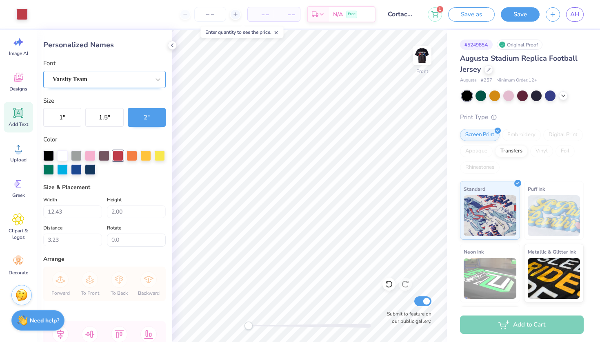
click at [127, 76] on div "Varsity Team" at bounding box center [101, 79] width 99 height 13
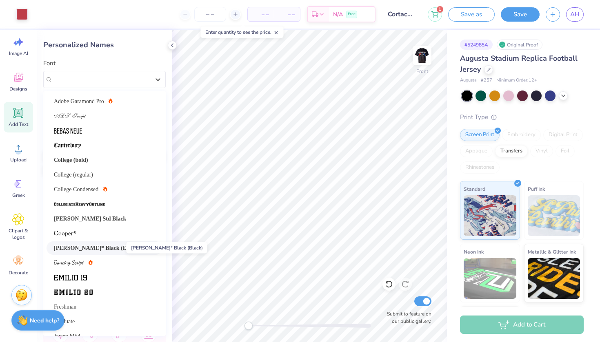
click at [94, 248] on span "[PERSON_NAME]* Black (Black)" at bounding box center [96, 248] width 85 height 9
click at [132, 75] on div "[PERSON_NAME]* Black (Black)" at bounding box center [101, 79] width 99 height 13
click at [87, 218] on span "[PERSON_NAME] Std Black" at bounding box center [90, 219] width 72 height 9
click at [117, 76] on div "[PERSON_NAME] Std Black" at bounding box center [101, 79] width 99 height 13
click at [86, 248] on span "[PERSON_NAME]* Black (Black)" at bounding box center [96, 248] width 85 height 9
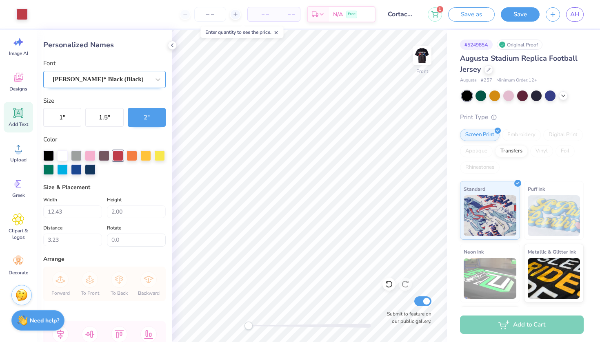
click at [124, 76] on span "[PERSON_NAME]* Black (Black)" at bounding box center [98, 79] width 91 height 9
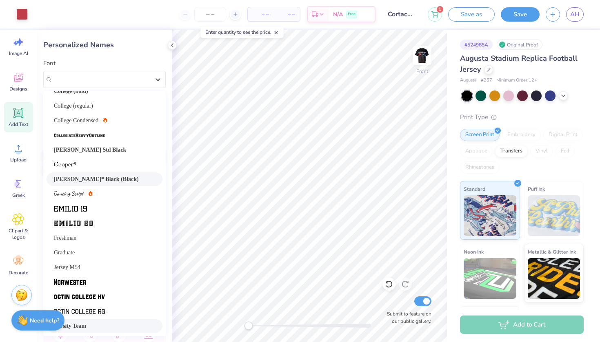
click at [74, 324] on span "Varsity Team" at bounding box center [70, 326] width 32 height 9
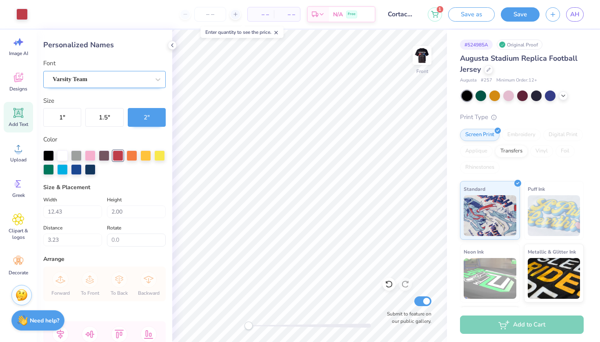
click at [127, 82] on div "Varsity Team" at bounding box center [101, 79] width 99 height 13
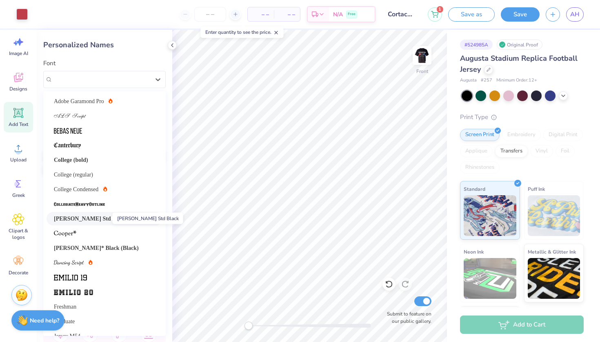
click at [88, 217] on span "[PERSON_NAME] Std Black" at bounding box center [90, 219] width 72 height 9
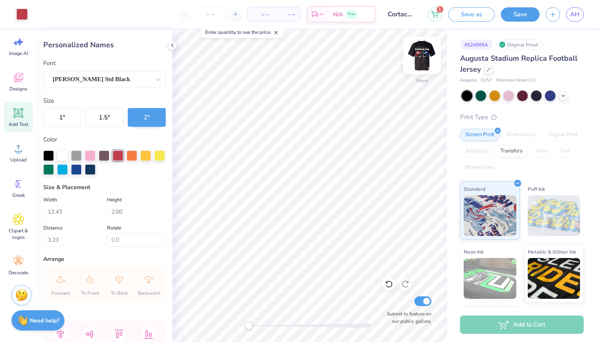
click at [426, 54] on img at bounding box center [422, 55] width 33 height 33
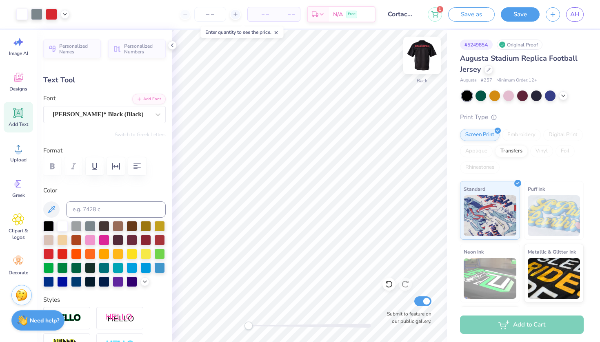
click at [418, 57] on img at bounding box center [422, 55] width 33 height 33
click at [422, 57] on img at bounding box center [422, 55] width 33 height 33
click at [424, 60] on img at bounding box center [422, 55] width 33 height 33
click at [424, 60] on img at bounding box center [422, 55] width 16 height 16
click at [424, 58] on img at bounding box center [422, 55] width 33 height 33
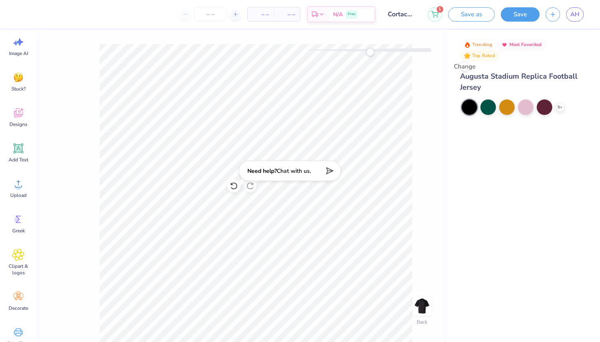
scroll to position [0, 0]
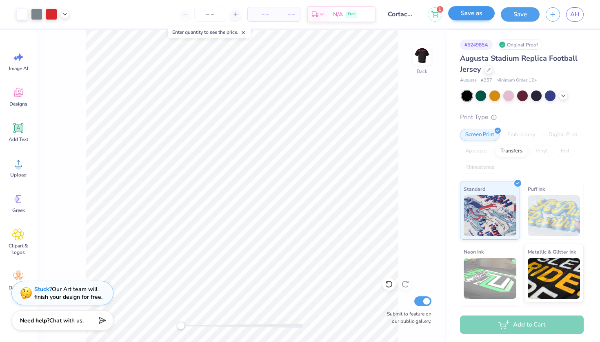
click at [469, 13] on button "Save as" at bounding box center [471, 13] width 47 height 14
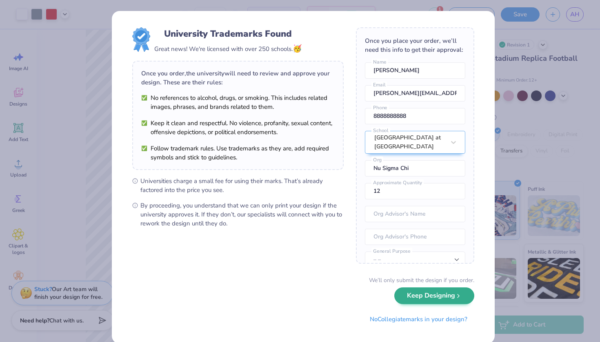
click at [429, 299] on button "Keep Designing" at bounding box center [434, 296] width 80 height 17
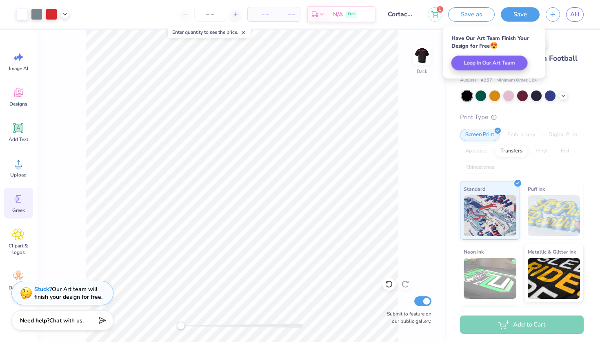
click at [18, 208] on span "Greek" at bounding box center [18, 210] width 13 height 7
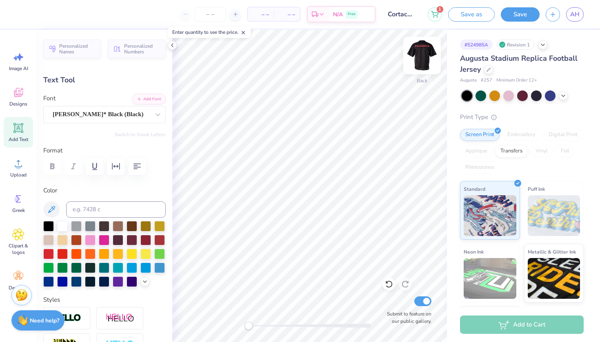
click at [422, 59] on img at bounding box center [422, 55] width 33 height 33
type input "14.37"
type input "2.14"
type input "0.99"
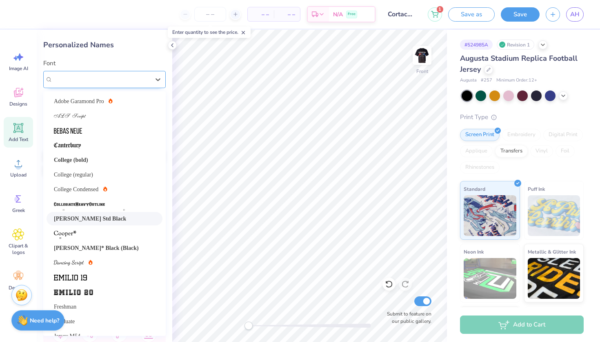
click at [111, 78] on div "[PERSON_NAME] Std Black" at bounding box center [101, 79] width 99 height 13
click at [92, 251] on span "[PERSON_NAME]* Black (Black)" at bounding box center [96, 248] width 85 height 9
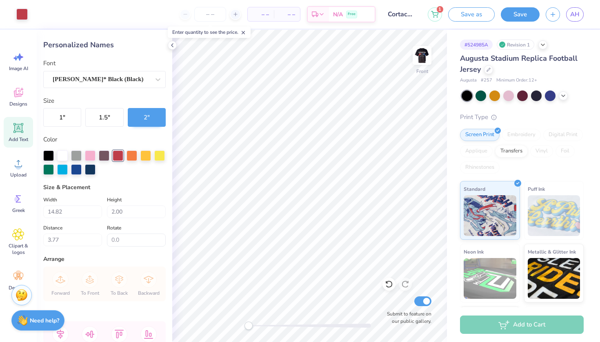
type input "14.01"
click at [577, 11] on span "AH" at bounding box center [574, 14] width 9 height 9
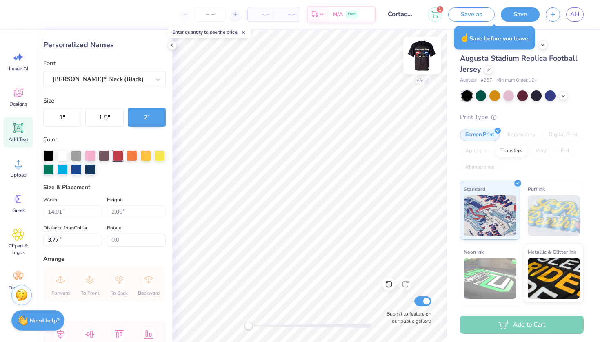
click at [426, 53] on img at bounding box center [422, 55] width 33 height 33
type input "0.53"
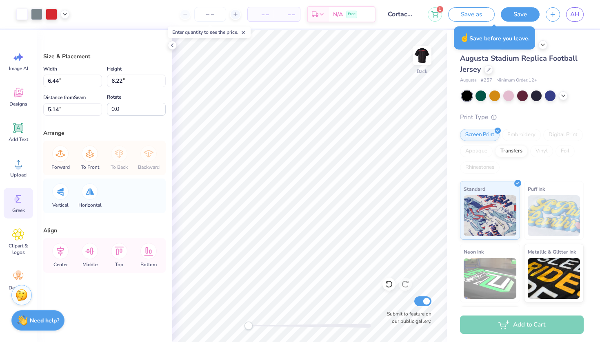
click at [11, 206] on div "Greek" at bounding box center [18, 203] width 29 height 31
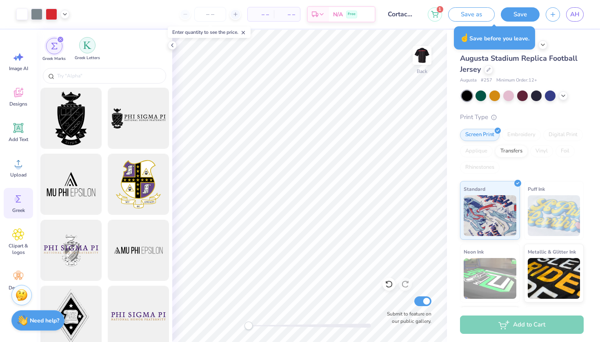
click at [84, 49] on img "filter for Greek Letters" at bounding box center [87, 45] width 8 height 8
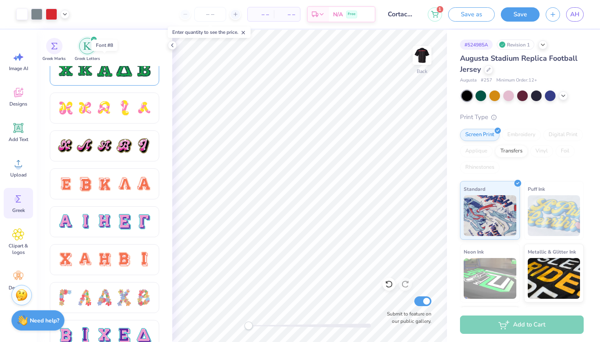
scroll to position [430, 0]
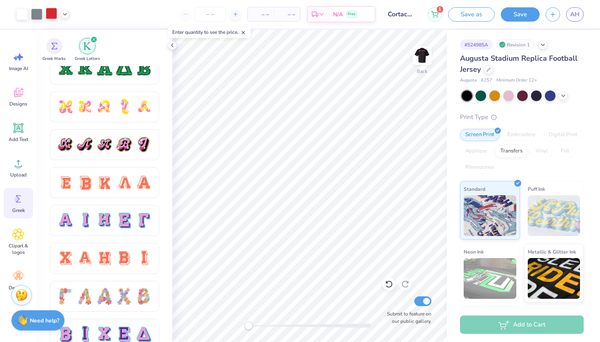
click at [49, 15] on div at bounding box center [51, 13] width 11 height 11
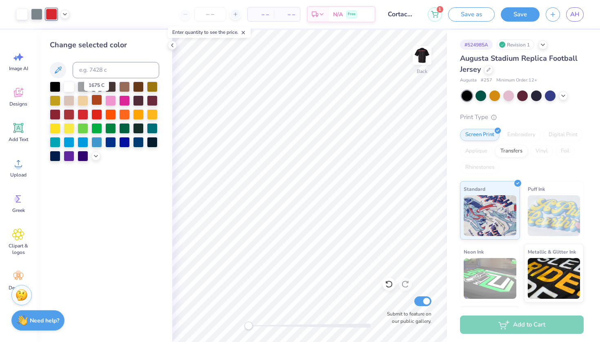
click at [98, 99] on div at bounding box center [96, 100] width 11 height 11
click at [23, 13] on div at bounding box center [21, 13] width 11 height 11
click at [84, 115] on div at bounding box center [83, 114] width 11 height 11
click at [51, 13] on div at bounding box center [51, 13] width 11 height 11
click at [69, 89] on div at bounding box center [69, 86] width 11 height 11
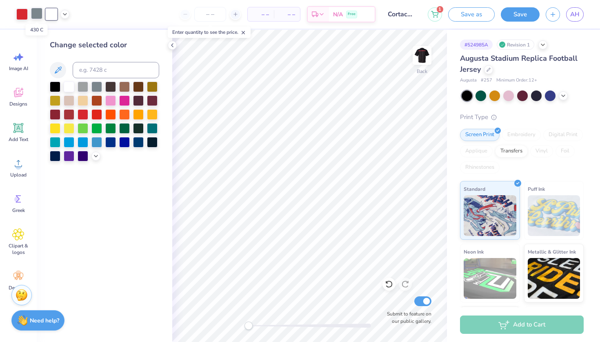
click at [40, 14] on div at bounding box center [36, 13] width 11 height 11
click at [69, 91] on div at bounding box center [69, 86] width 11 height 11
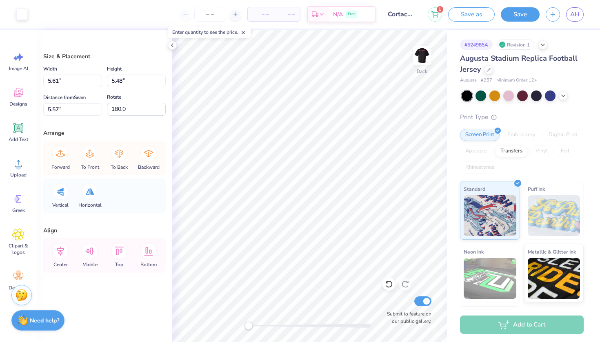
type input "5.56"
type input "5.94"
type input "5.20"
click at [22, 16] on div at bounding box center [21, 13] width 11 height 11
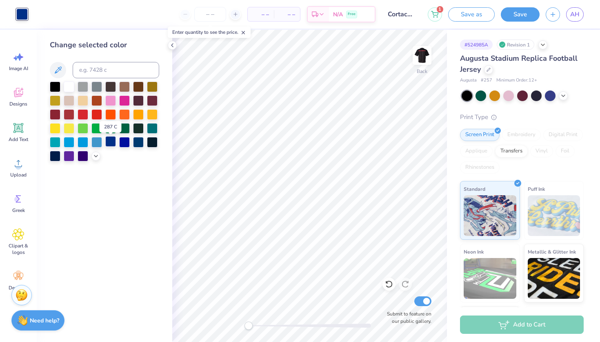
click at [111, 145] on div at bounding box center [110, 141] width 11 height 11
click at [123, 144] on div at bounding box center [124, 141] width 11 height 11
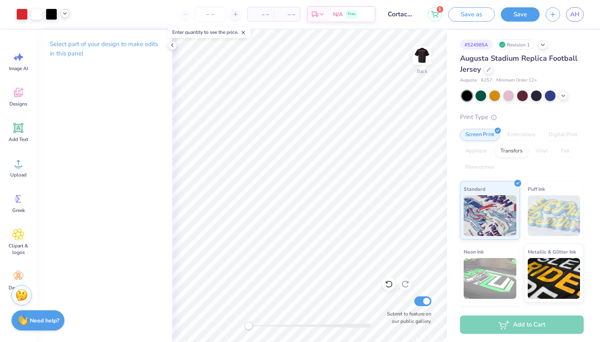
click at [65, 13] on icon at bounding box center [65, 13] width 7 height 7
click at [56, 36] on div at bounding box center [56, 34] width 11 height 11
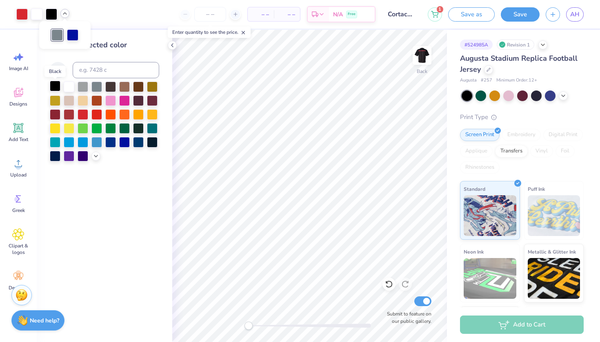
click at [53, 87] on div at bounding box center [55, 86] width 11 height 11
click at [58, 34] on div at bounding box center [56, 34] width 11 height 11
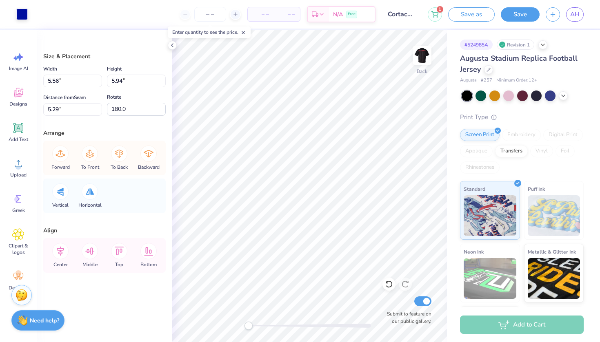
click at [36, 14] on div "– – Per Item – – Total Est. Delivery N/A Free" at bounding box center [205, 14] width 342 height 29
click at [47, 13] on div "– – Per Item – – Total Est. Delivery N/A Free" at bounding box center [205, 14] width 342 height 29
click at [10, 13] on div "Art colors" at bounding box center [14, 14] width 28 height 29
click at [7, 13] on div "Art colors" at bounding box center [14, 14] width 28 height 29
click at [40, 13] on div "– – Per Item – – Total Est. Delivery N/A Free" at bounding box center [205, 14] width 342 height 29
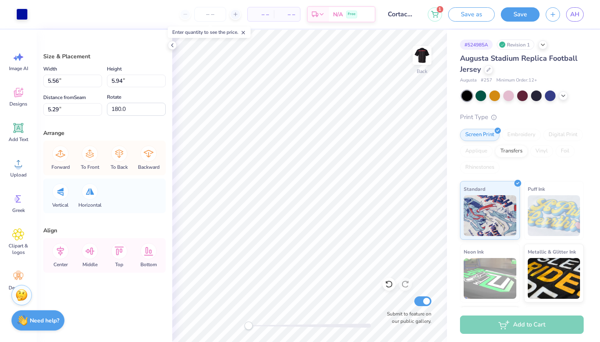
click at [58, 16] on div "– – Per Item – – Total Est. Delivery N/A Free" at bounding box center [205, 14] width 342 height 29
click at [72, 16] on div "– – Per Item – – Total Est. Delivery N/A Free" at bounding box center [205, 14] width 342 height 29
click at [20, 13] on div at bounding box center [21, 13] width 11 height 11
click at [24, 15] on div at bounding box center [21, 13] width 11 height 11
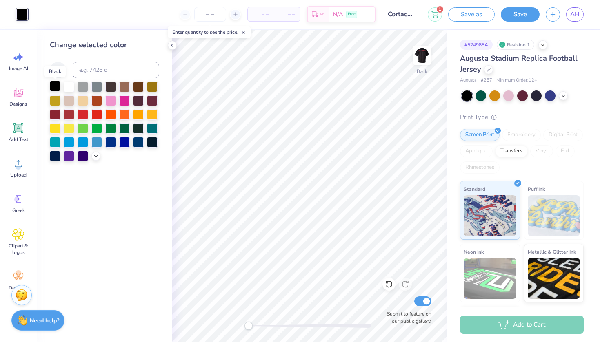
click at [56, 89] on div at bounding box center [55, 86] width 11 height 11
click at [72, 87] on div at bounding box center [69, 86] width 11 height 11
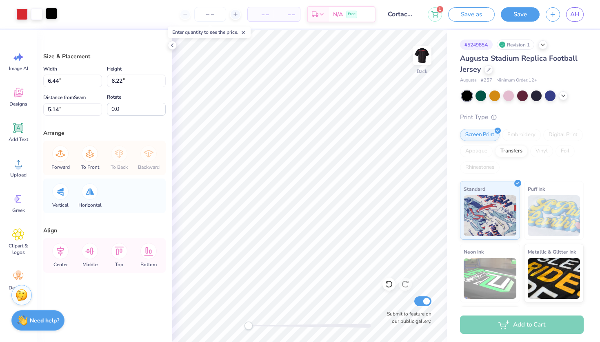
click at [53, 16] on div at bounding box center [51, 13] width 11 height 11
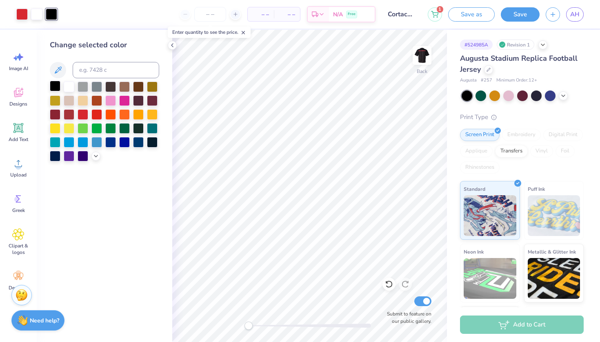
click at [53, 86] on div at bounding box center [55, 86] width 11 height 11
click at [55, 88] on div at bounding box center [55, 86] width 11 height 11
click at [69, 89] on div at bounding box center [69, 86] width 11 height 11
click at [53, 87] on div at bounding box center [55, 86] width 11 height 11
